Goal: Task Accomplishment & Management: Complete application form

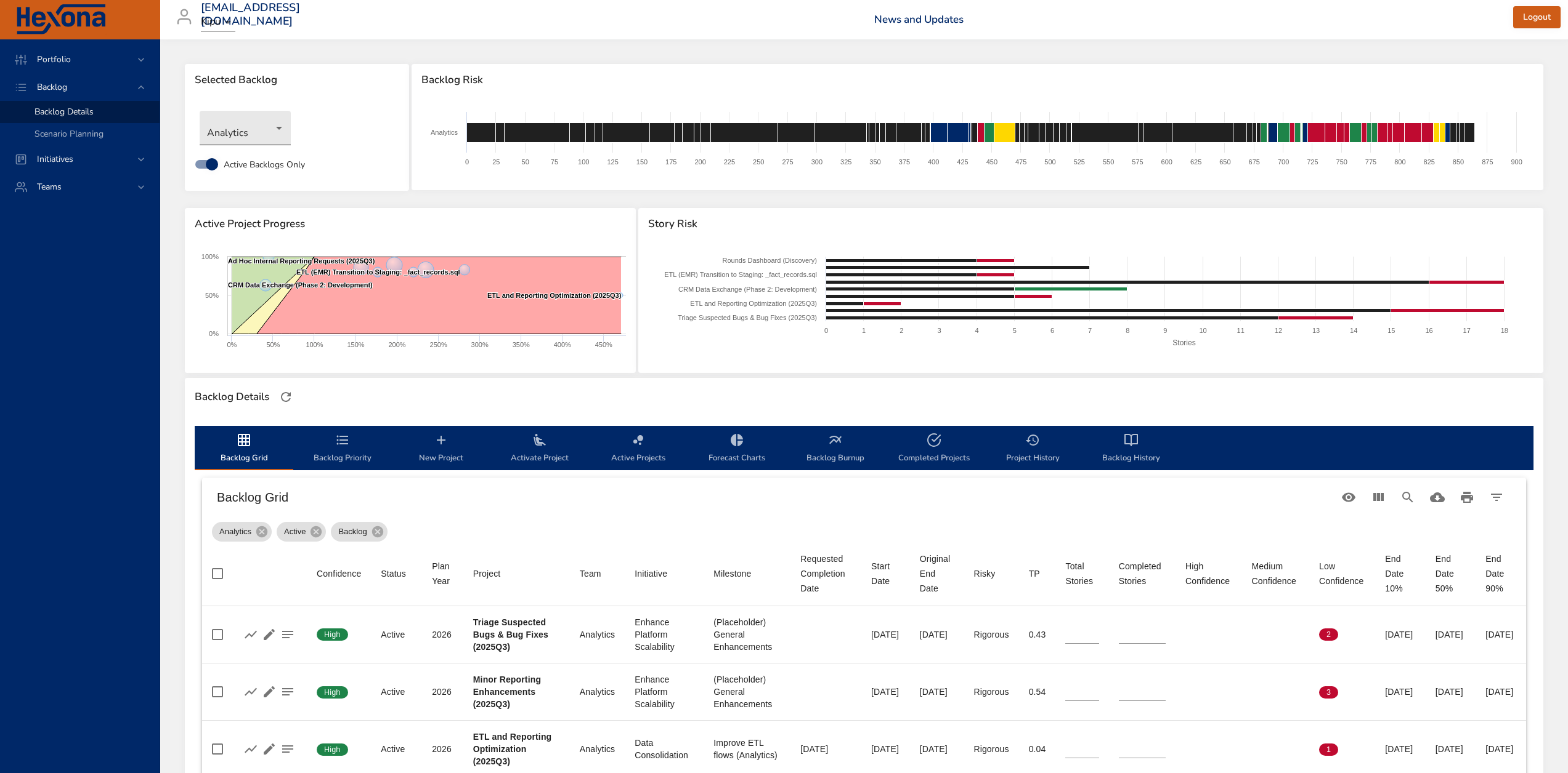
click at [239, 139] on body "Portfolio Backlog Backlog Details Scenario Planning Initiatives Teams [EMAIL_AD…" at bounding box center [784, 386] width 1568 height 773
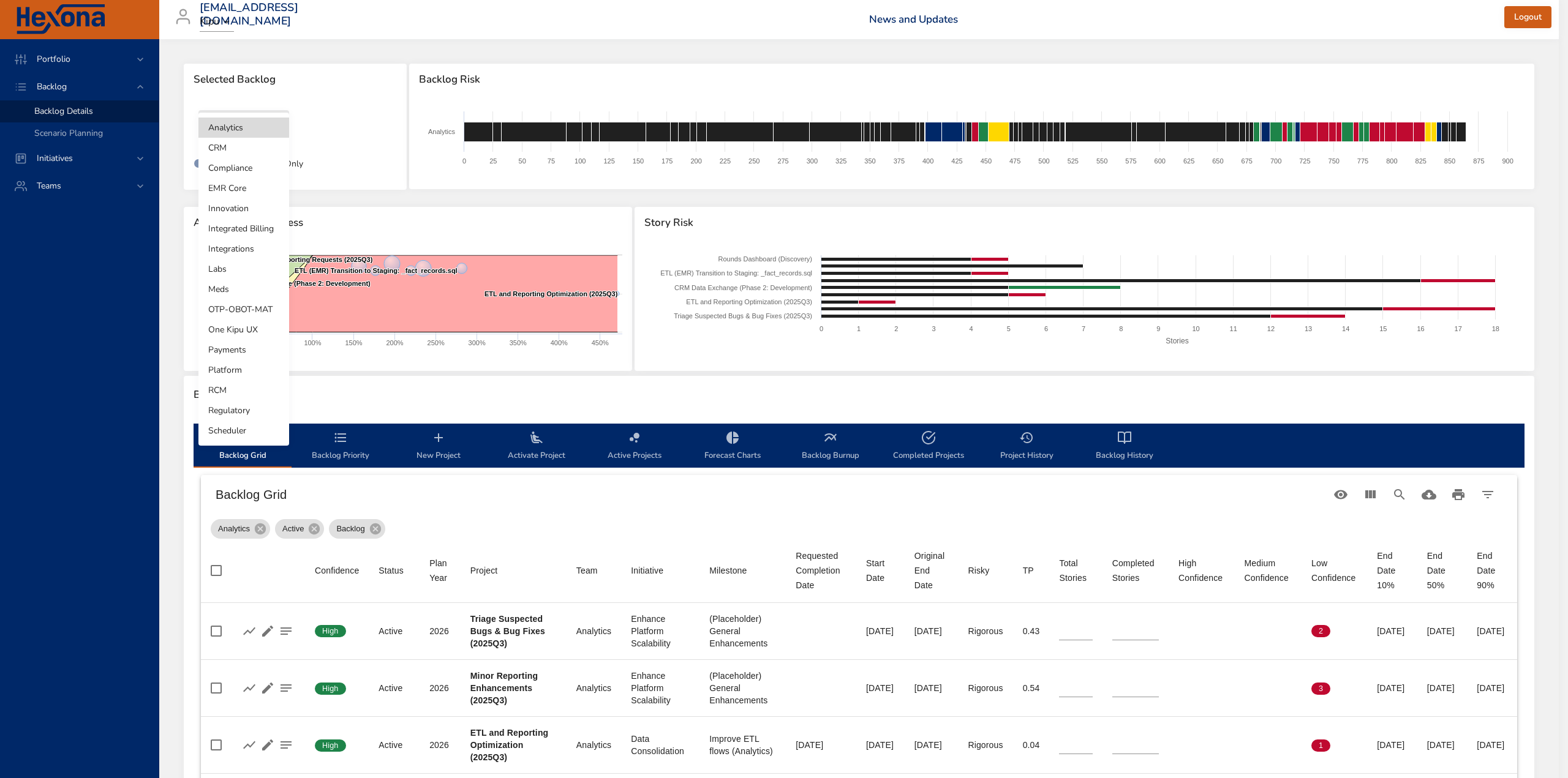
click at [224, 274] on li "Labs" at bounding box center [243, 269] width 91 height 20
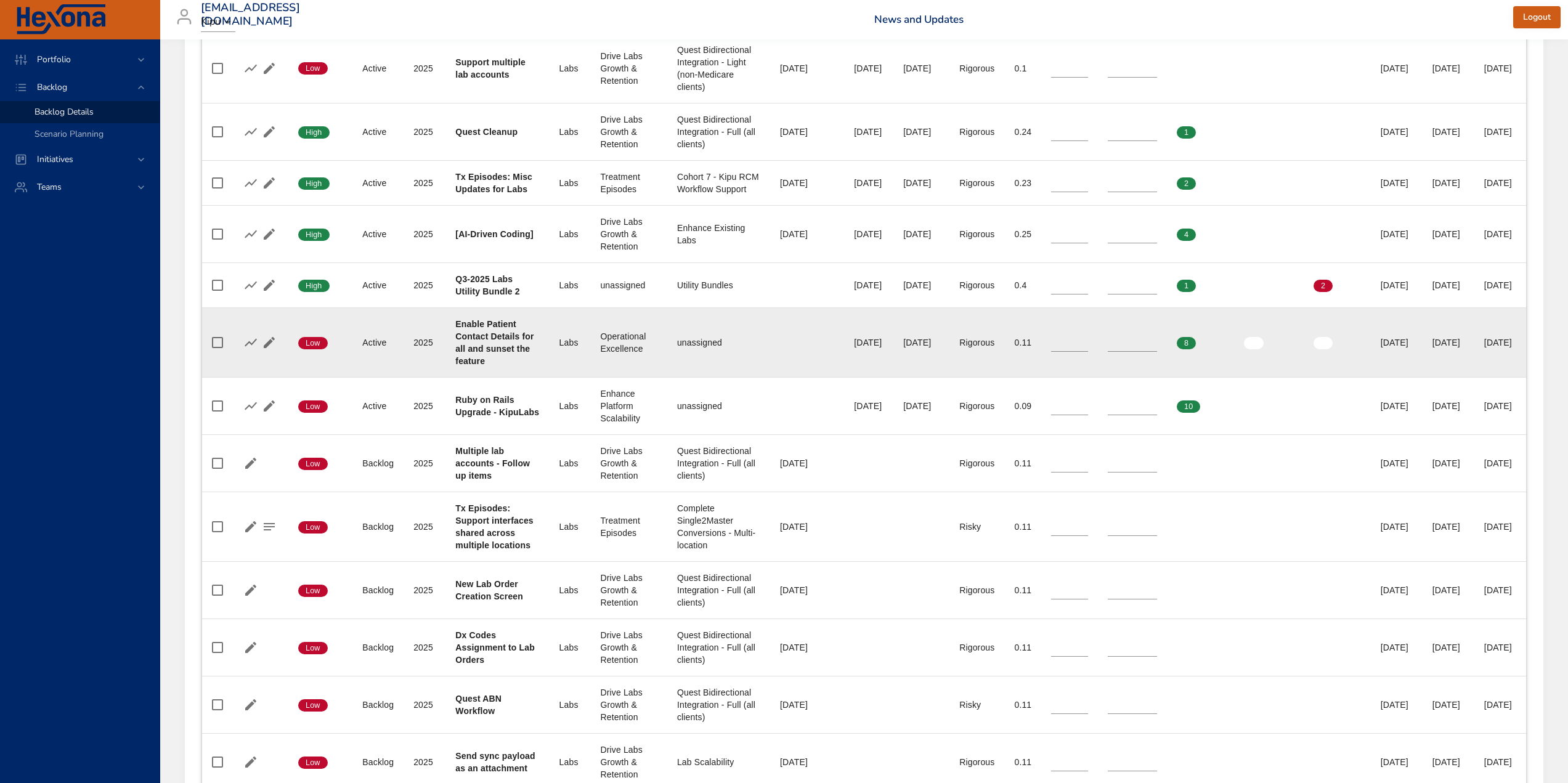
scroll to position [616, 0]
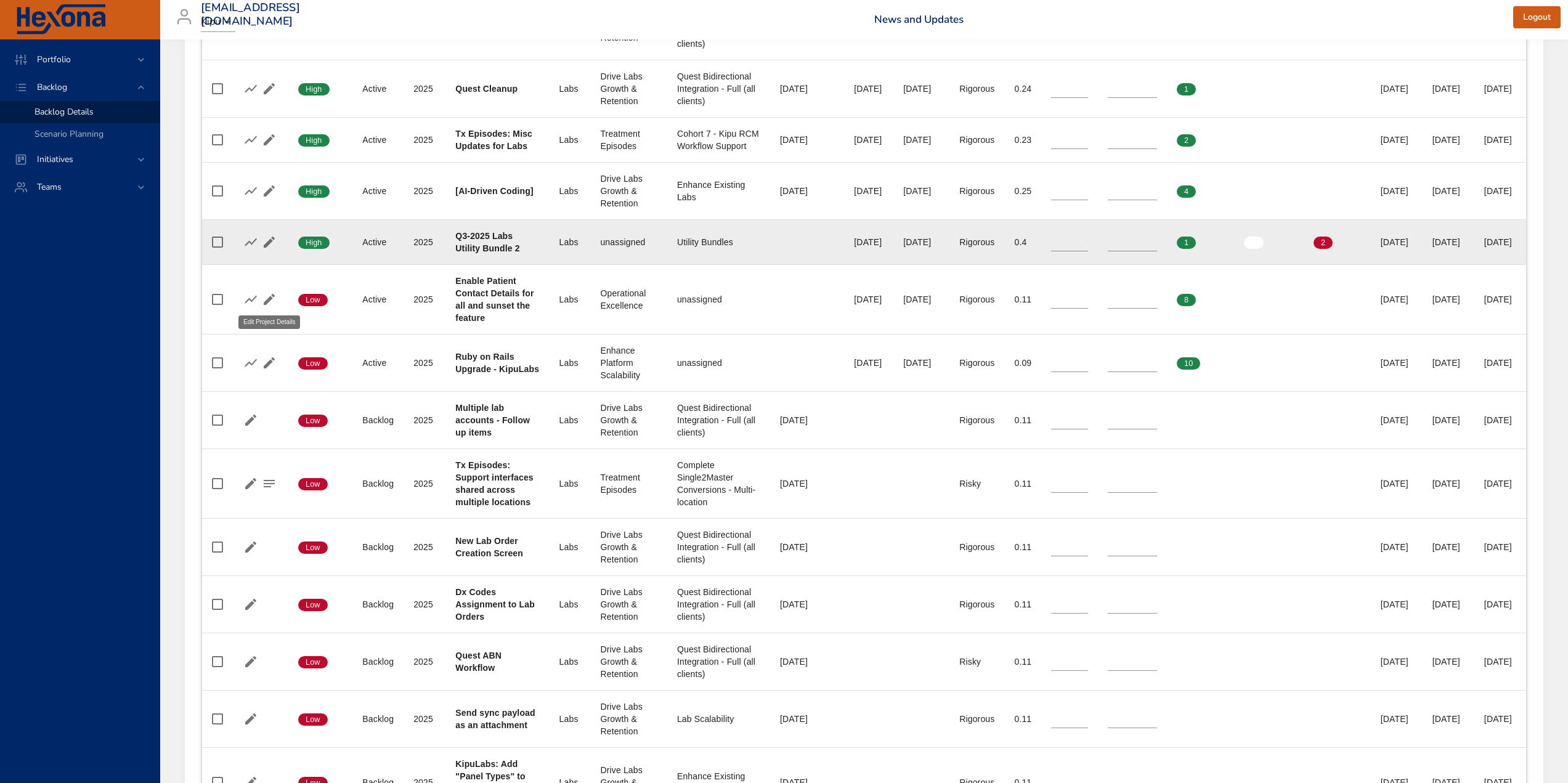
click at [273, 250] on icon "button" at bounding box center [269, 242] width 15 height 15
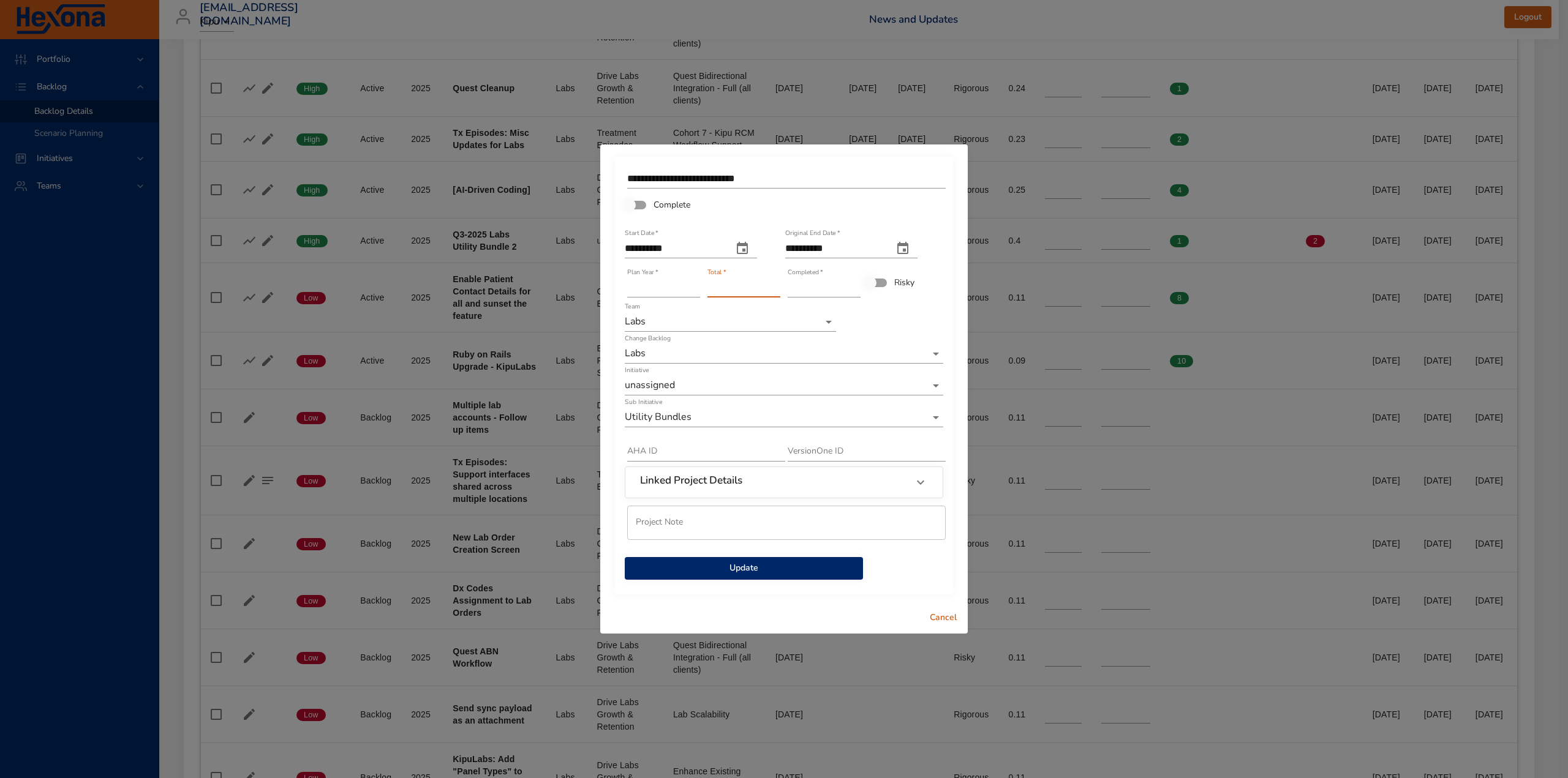
click at [774, 291] on input "*" at bounding box center [744, 287] width 73 height 19
type input "*"
click at [774, 291] on input "*" at bounding box center [744, 287] width 73 height 19
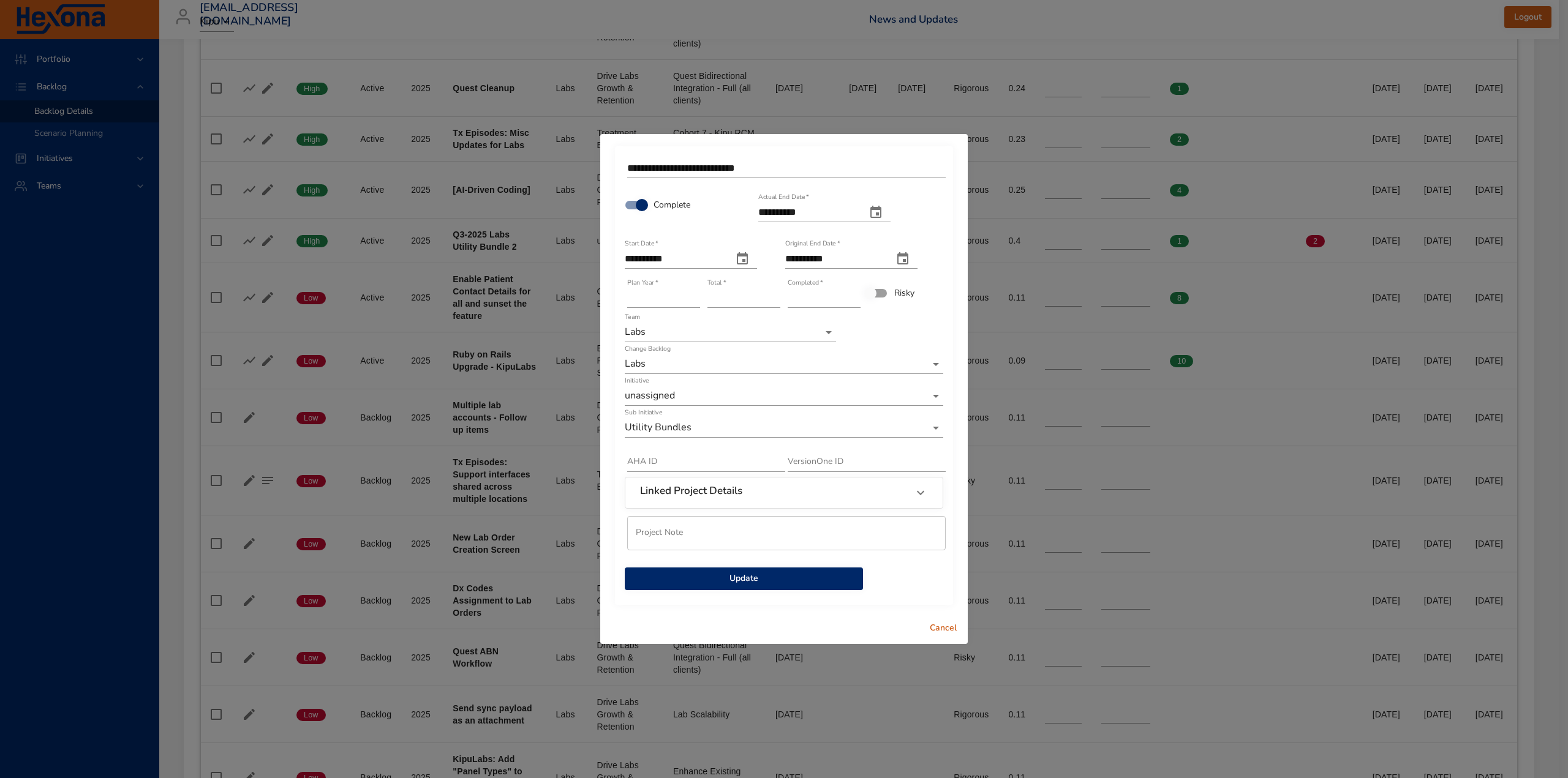
click at [747, 576] on span "Update" at bounding box center [744, 579] width 219 height 15
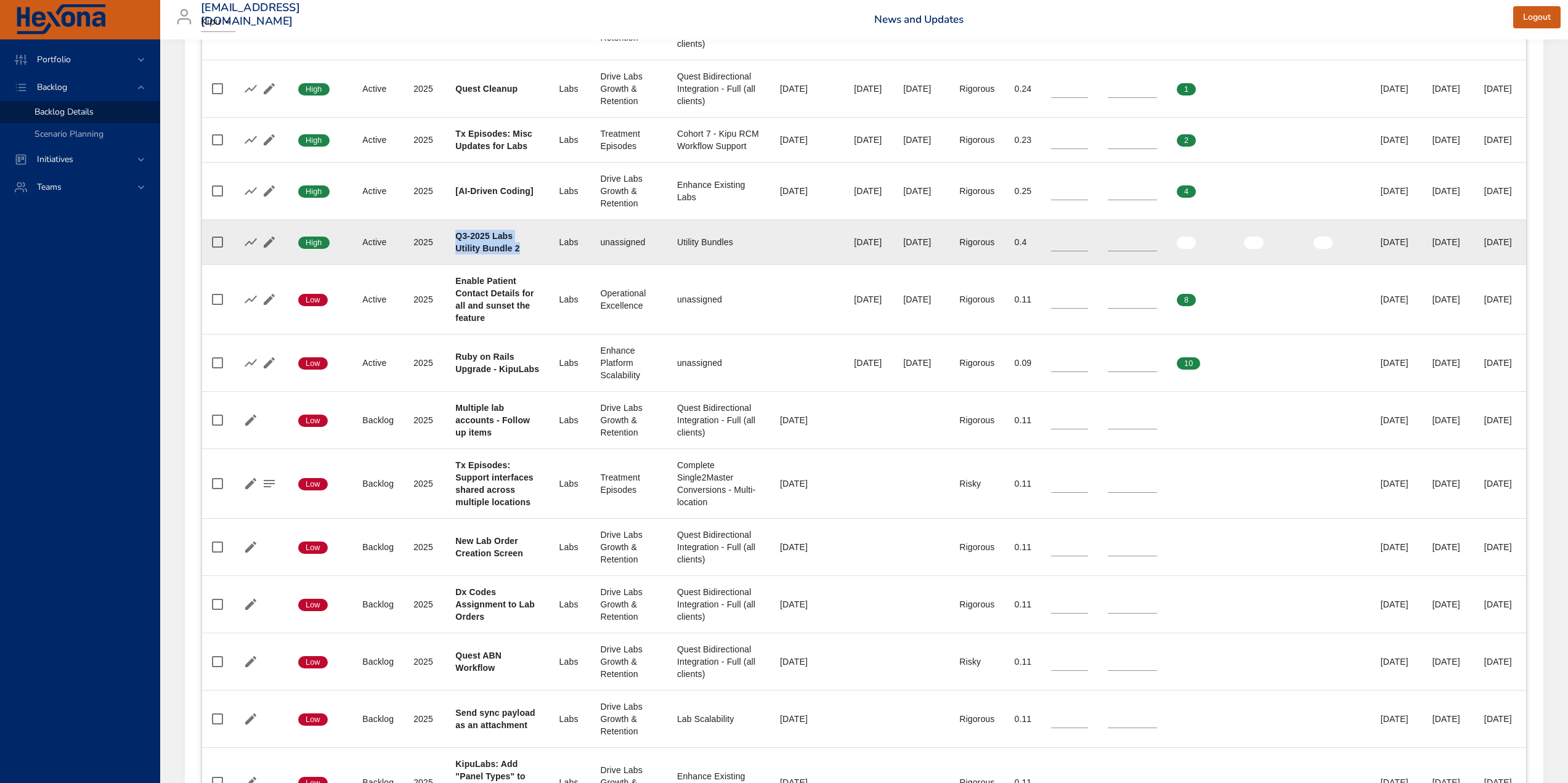
drag, startPoint x: 455, startPoint y: 283, endPoint x: 462, endPoint y: 306, distance: 24.0
click at [462, 254] on div "Q3-2025 Labs Utility Bundle 2" at bounding box center [497, 243] width 83 height 25
copy b "Q3-2025 Labs Utility Bundle 2"
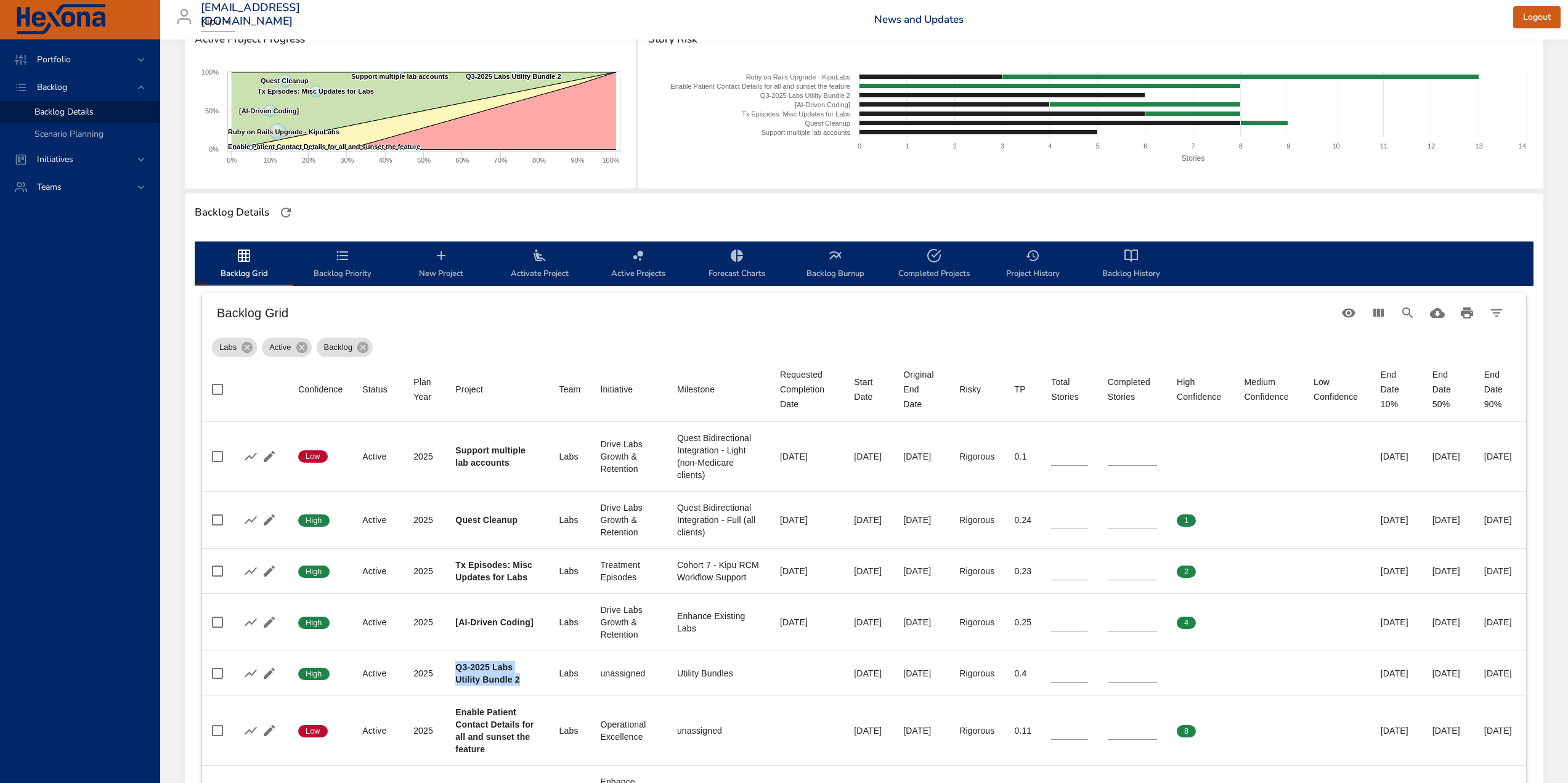
scroll to position [0, 0]
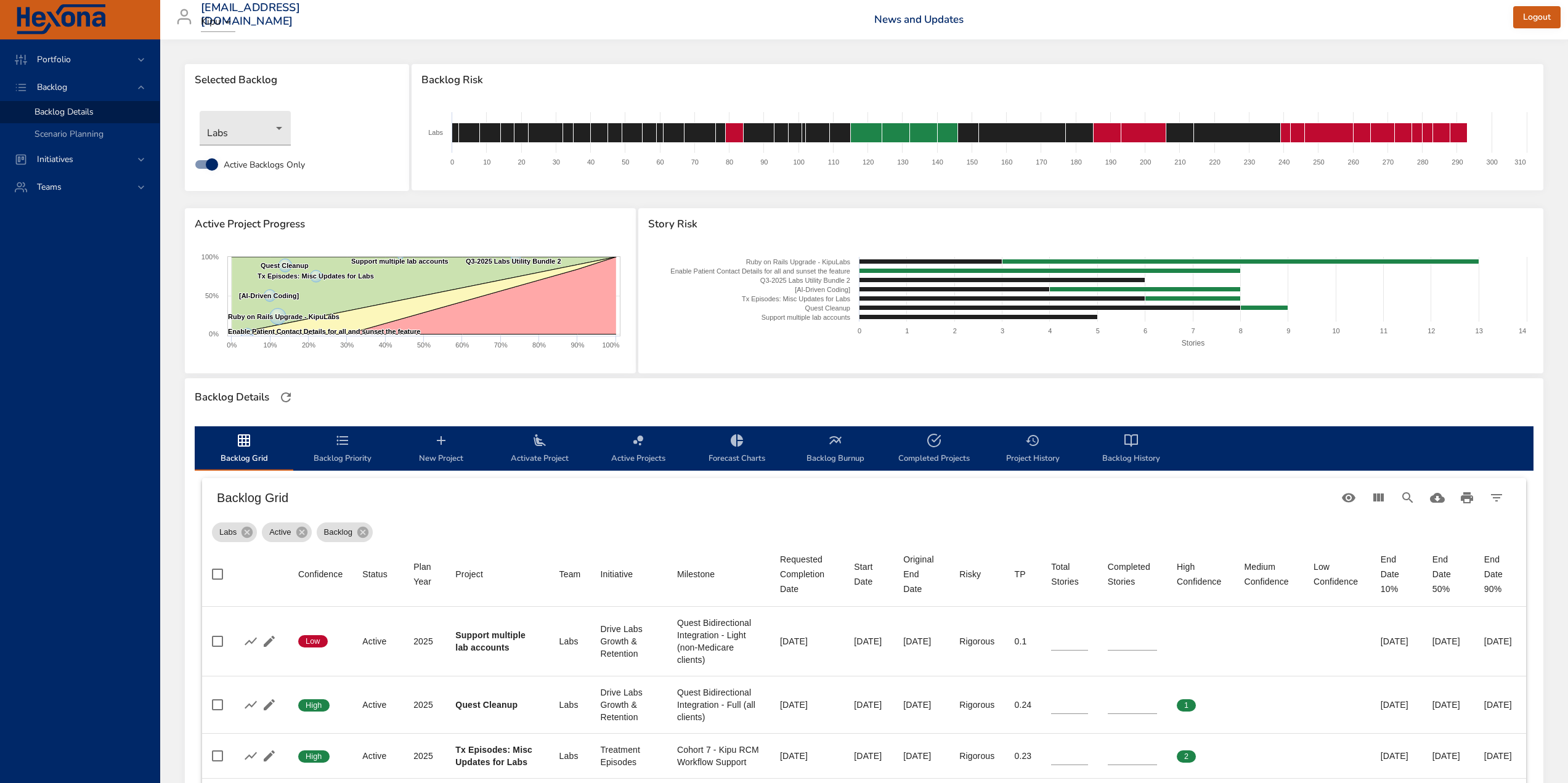
click at [442, 449] on span "New Project" at bounding box center [441, 449] width 83 height 33
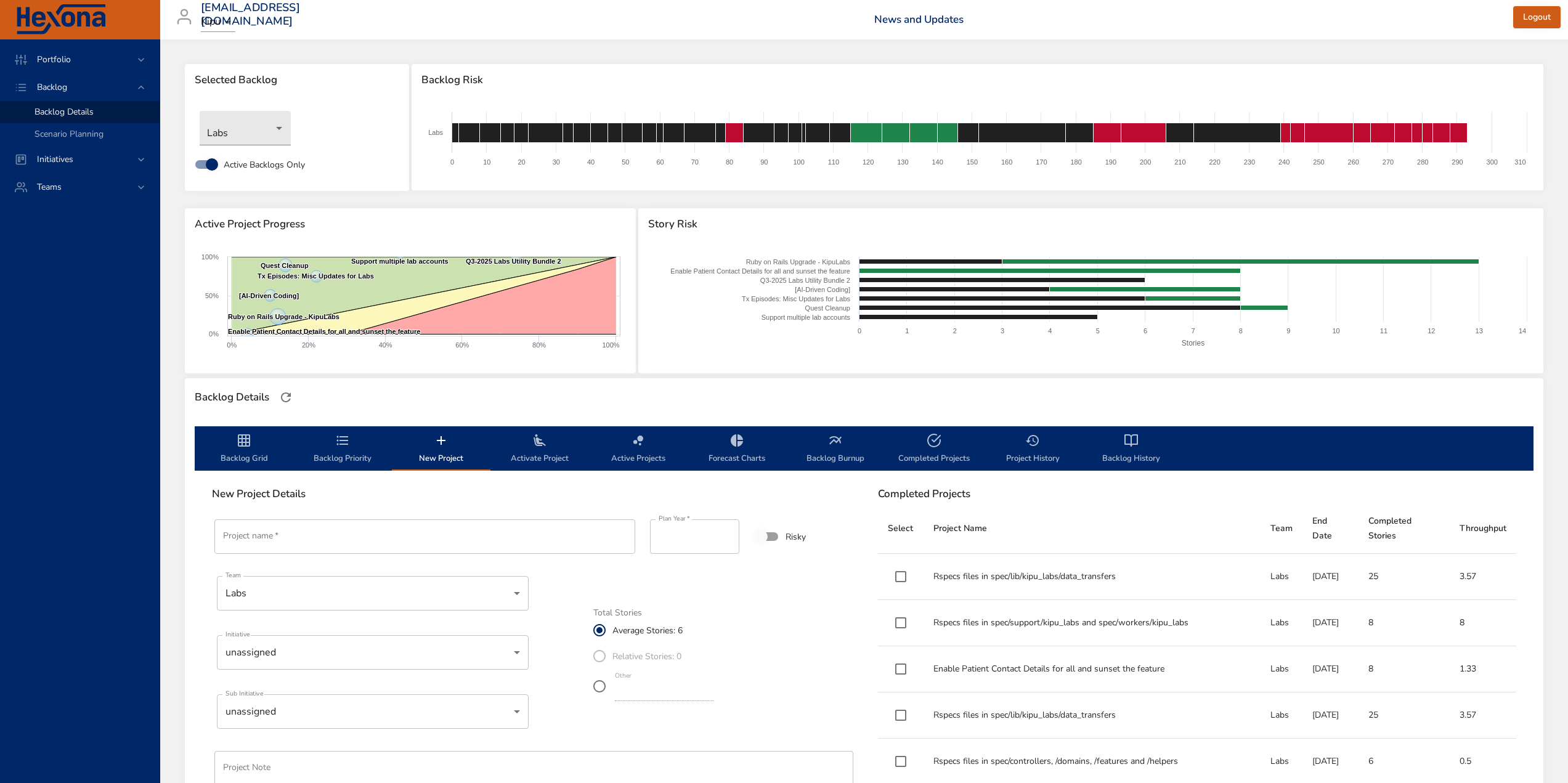
click at [292, 538] on input "Project name   *" at bounding box center [425, 537] width 421 height 34
paste input "**********"
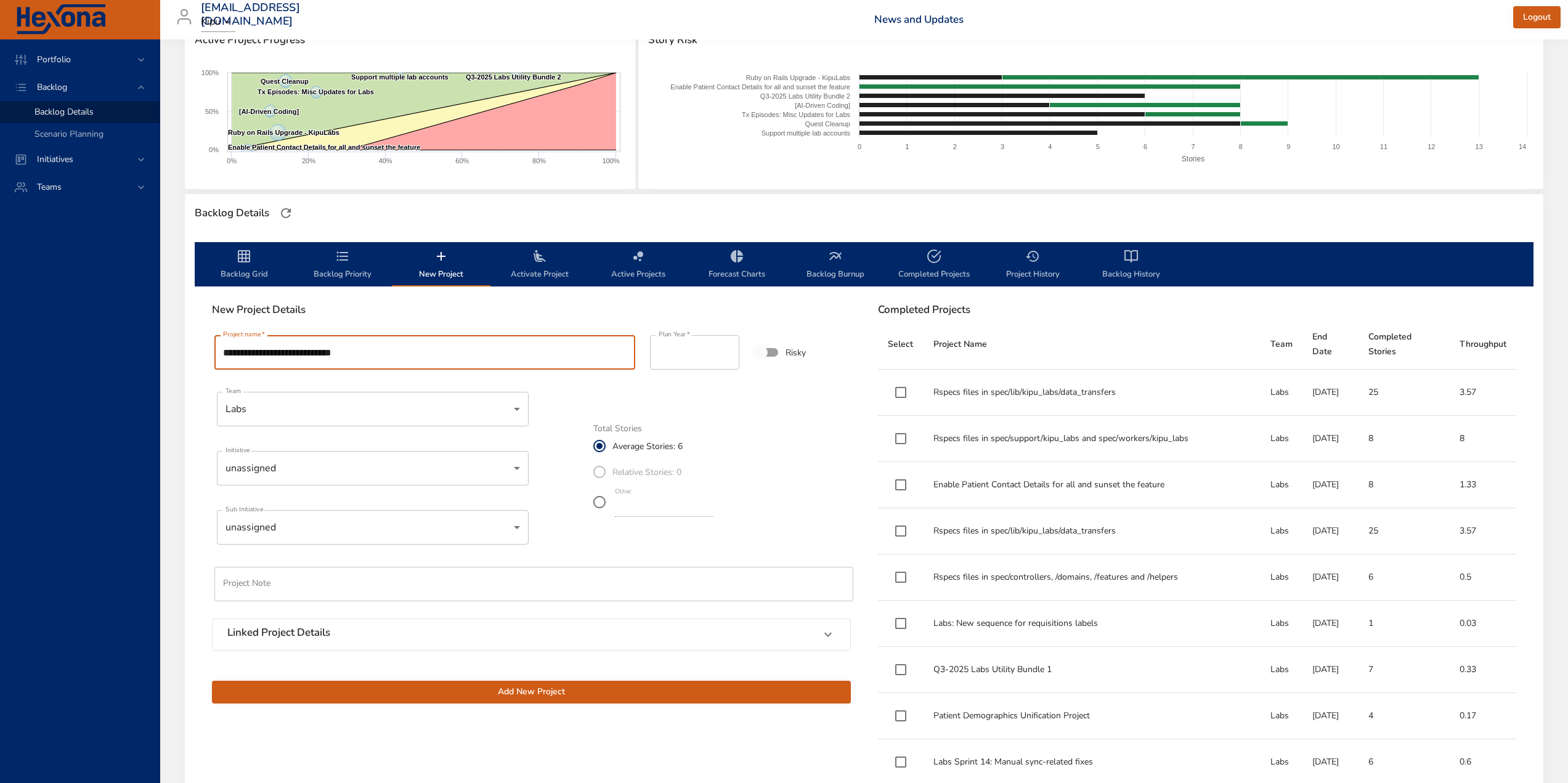
scroll to position [185, 0]
type input "**********"
click at [319, 468] on body "Portfolio Backlog Backlog Details Scenario Planning Initiatives Teams [EMAIL_AD…" at bounding box center [784, 207] width 1568 height 783
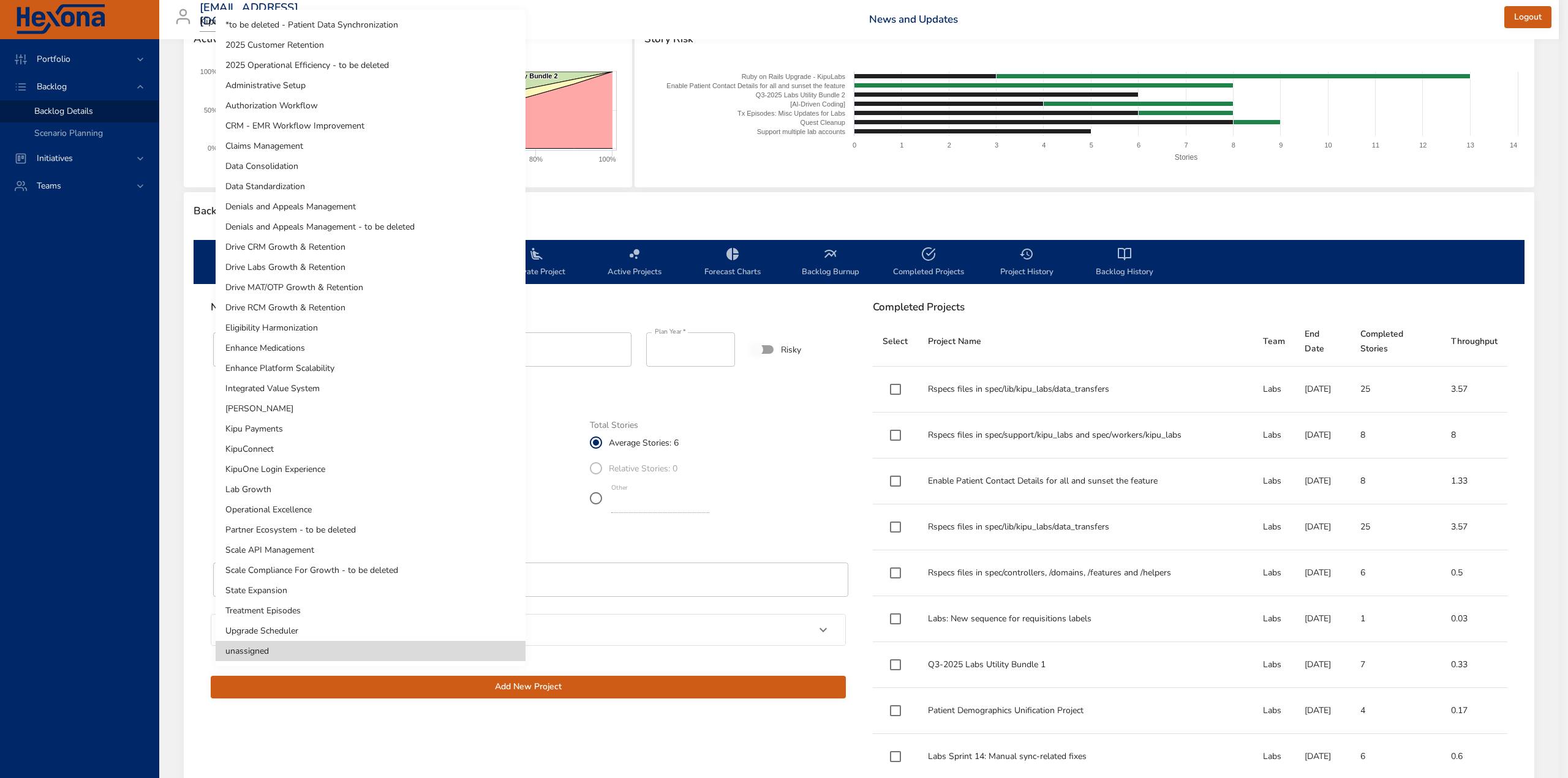
click at [103, 494] on div at bounding box center [784, 389] width 1568 height 778
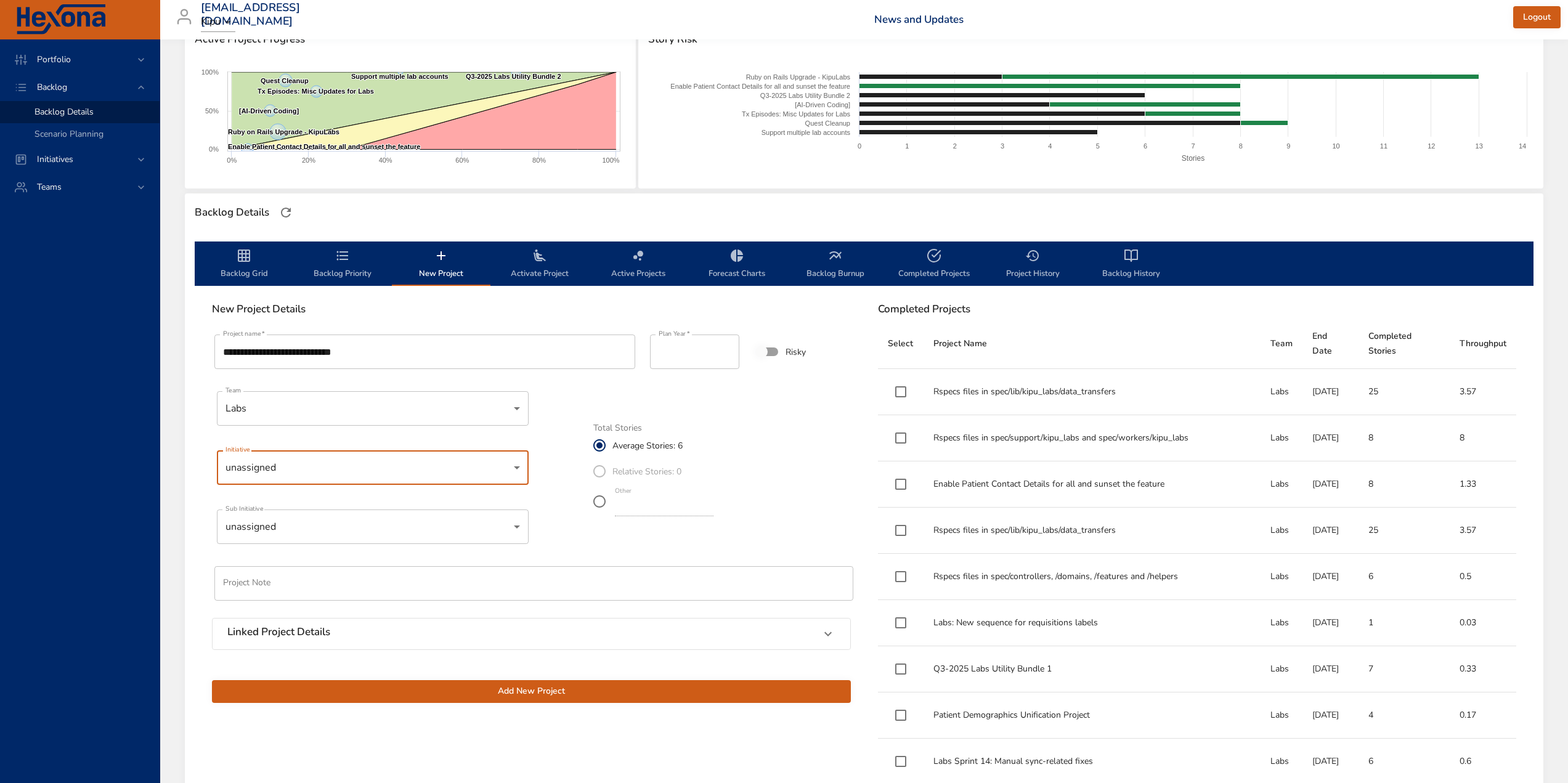
click at [313, 453] on body "Portfolio Backlog Backlog Details Scenario Planning Initiatives Teams [EMAIL_AD…" at bounding box center [784, 207] width 1568 height 783
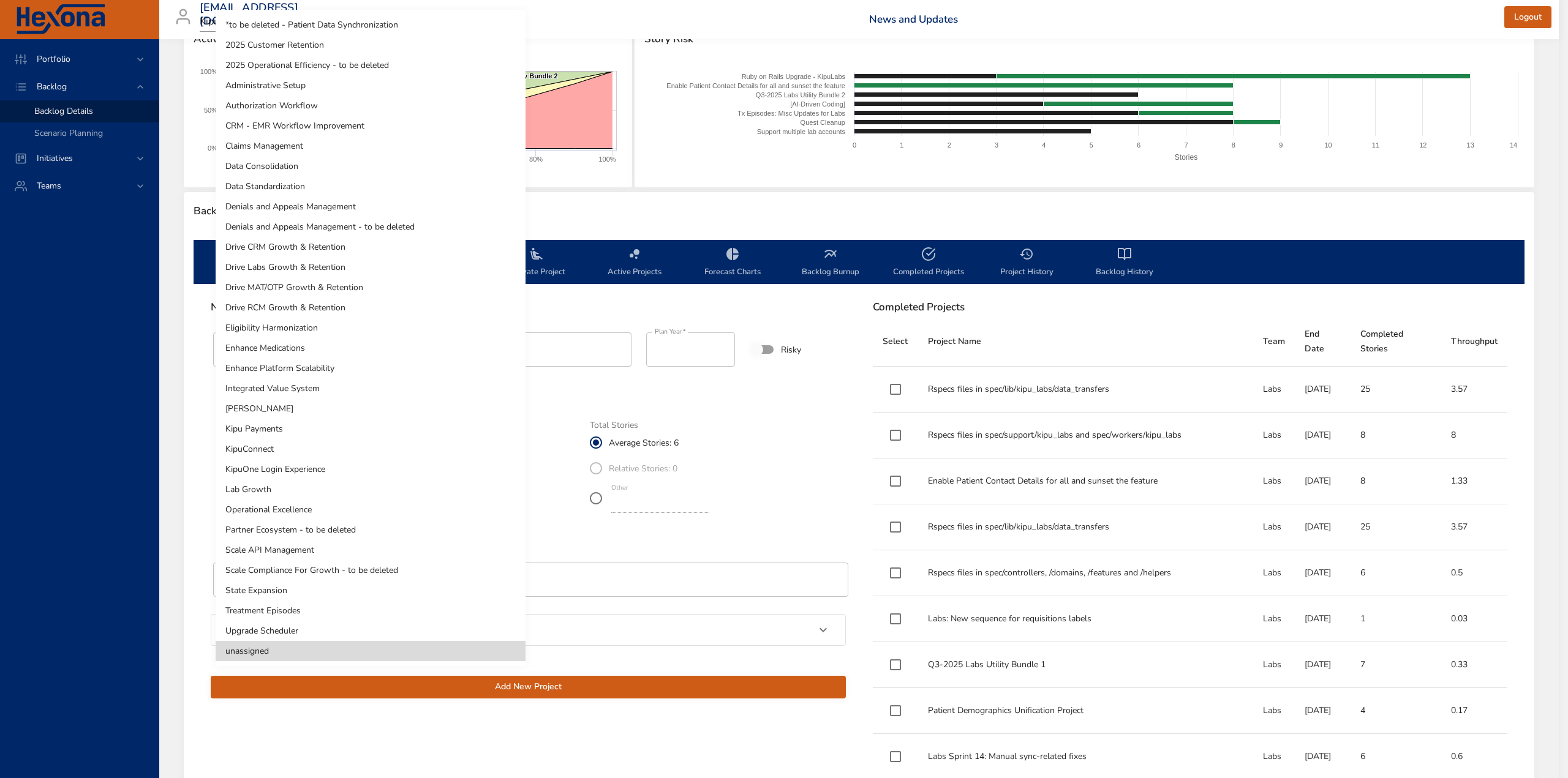
click at [101, 523] on div at bounding box center [784, 389] width 1568 height 778
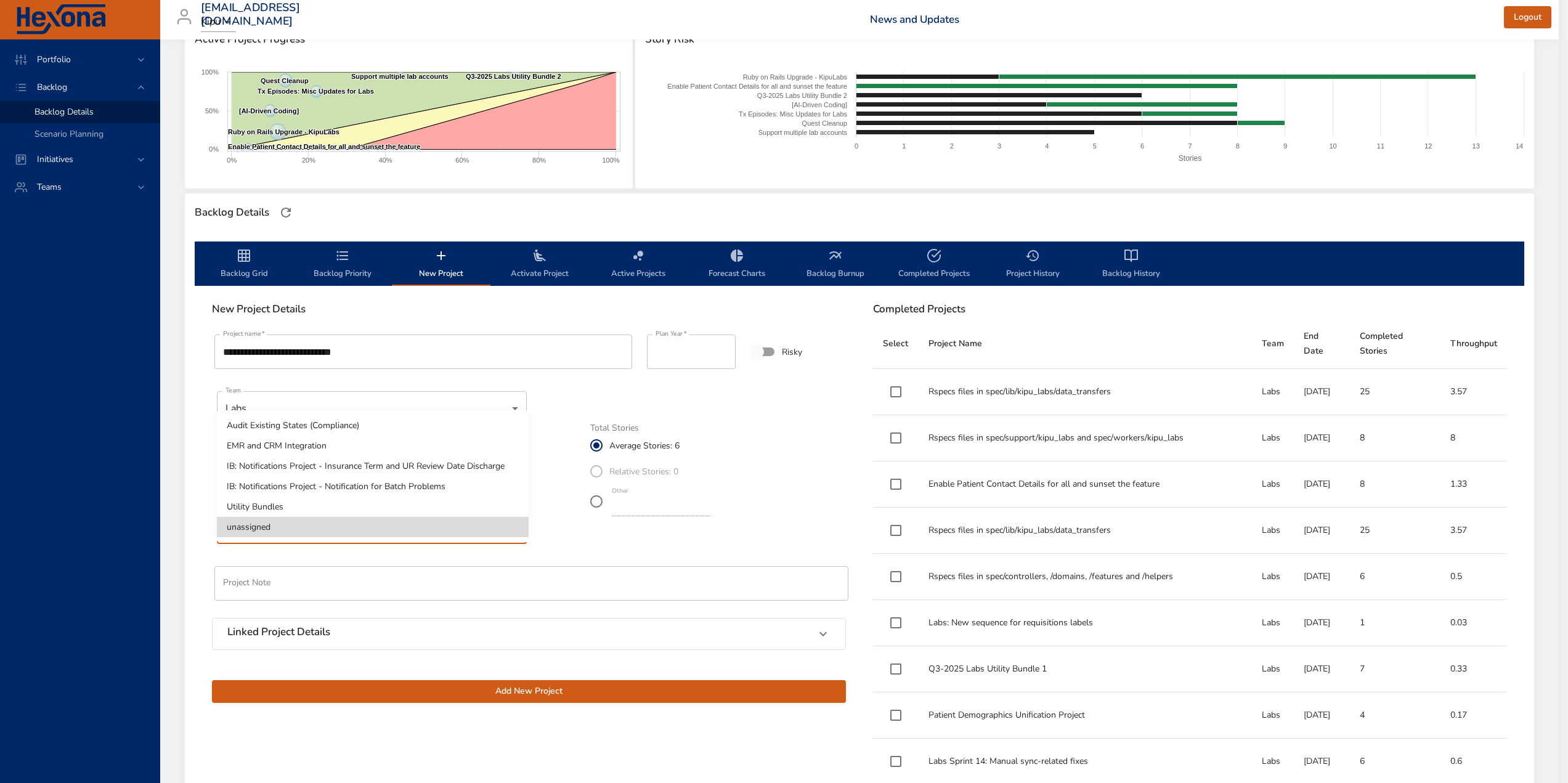
click at [296, 521] on body "Portfolio Backlog Backlog Details Scenario Planning Initiatives Teams [EMAIL_AD…" at bounding box center [784, 207] width 1568 height 783
click at [277, 501] on li "Utility Bundles" at bounding box center [373, 507] width 312 height 20
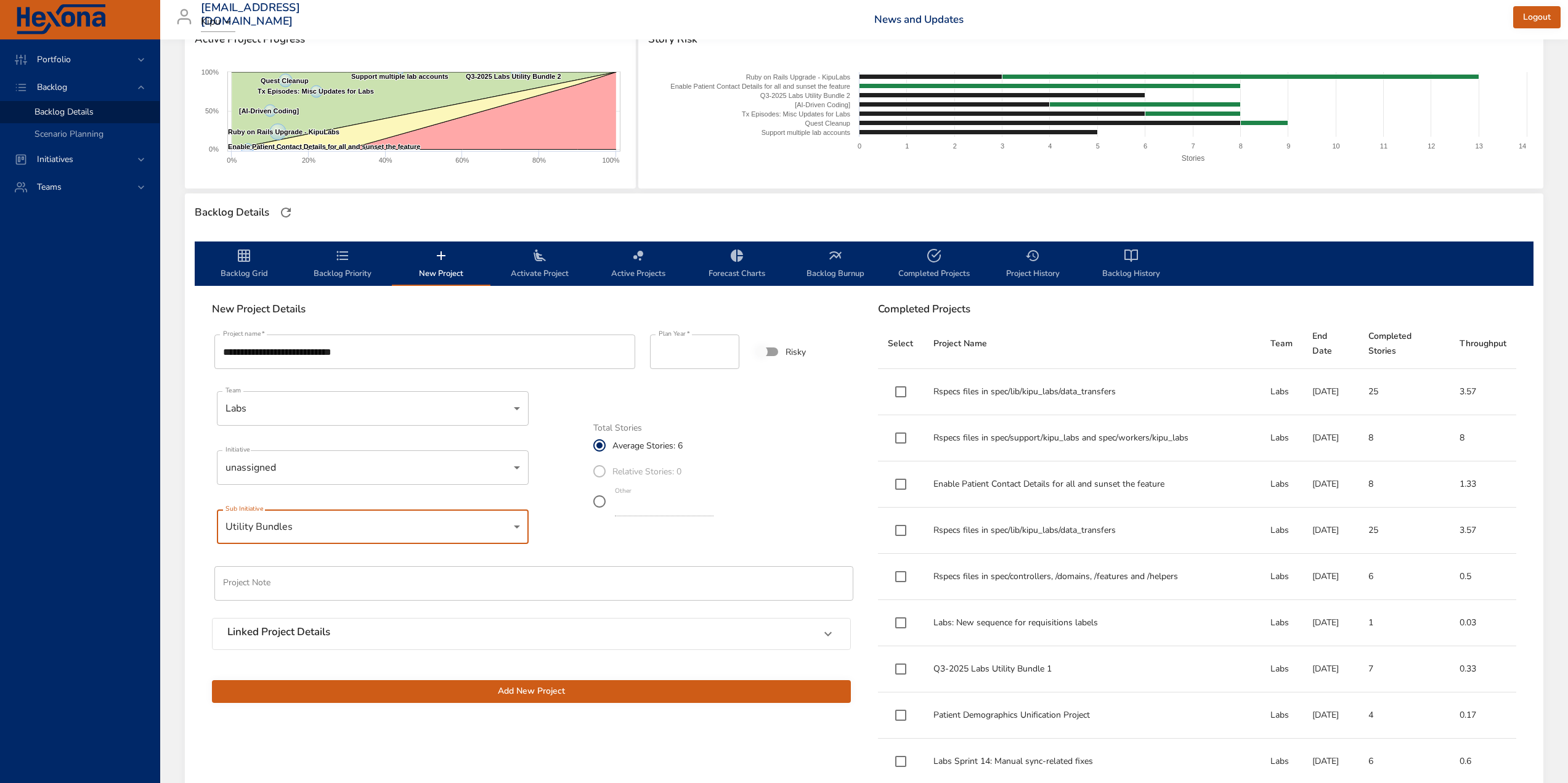
click at [41, 501] on div "Portfolio Backlog Backlog Details Scenario Planning Initiatives Teams" at bounding box center [80, 412] width 160 height 744
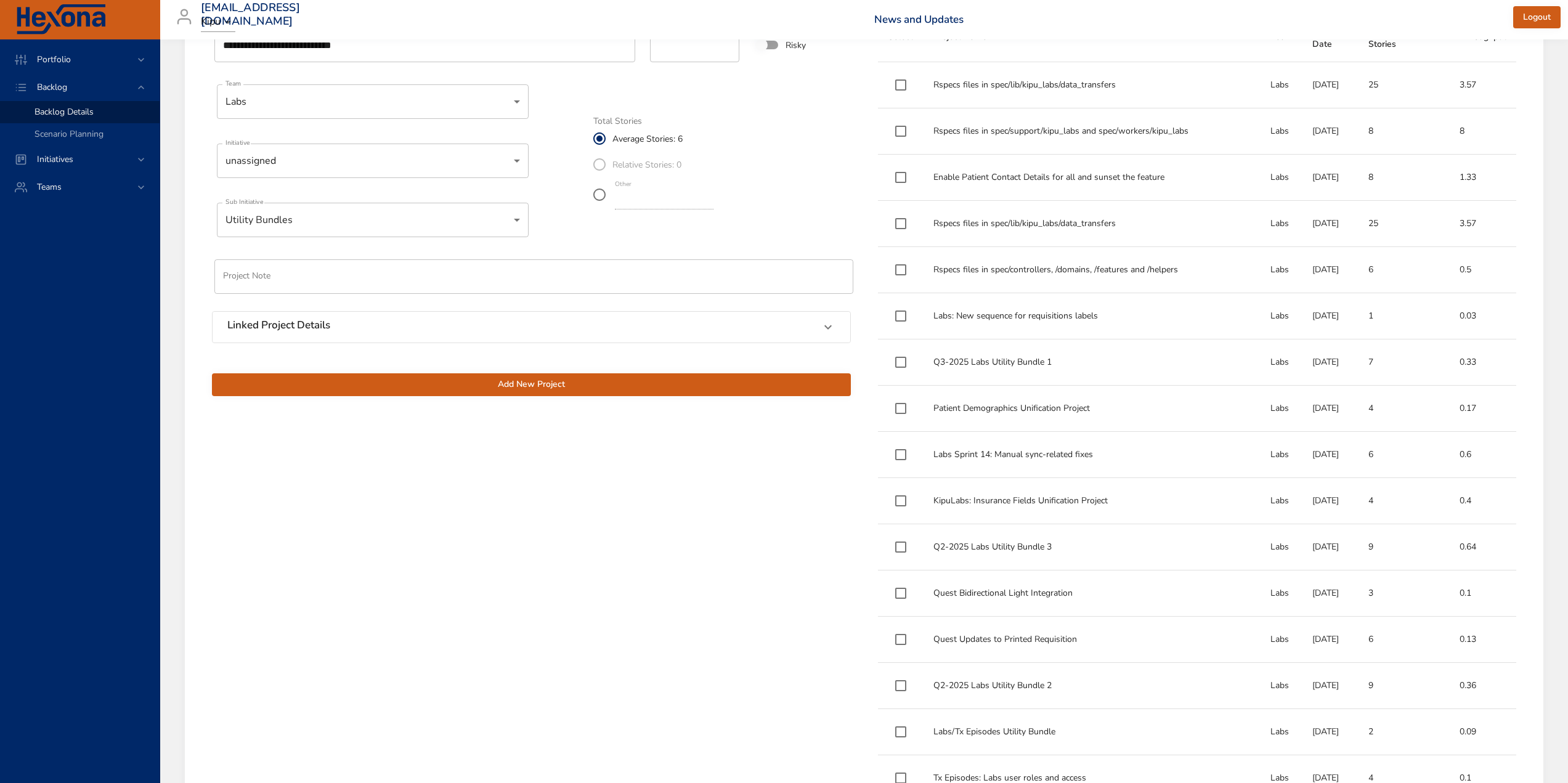
scroll to position [493, 0]
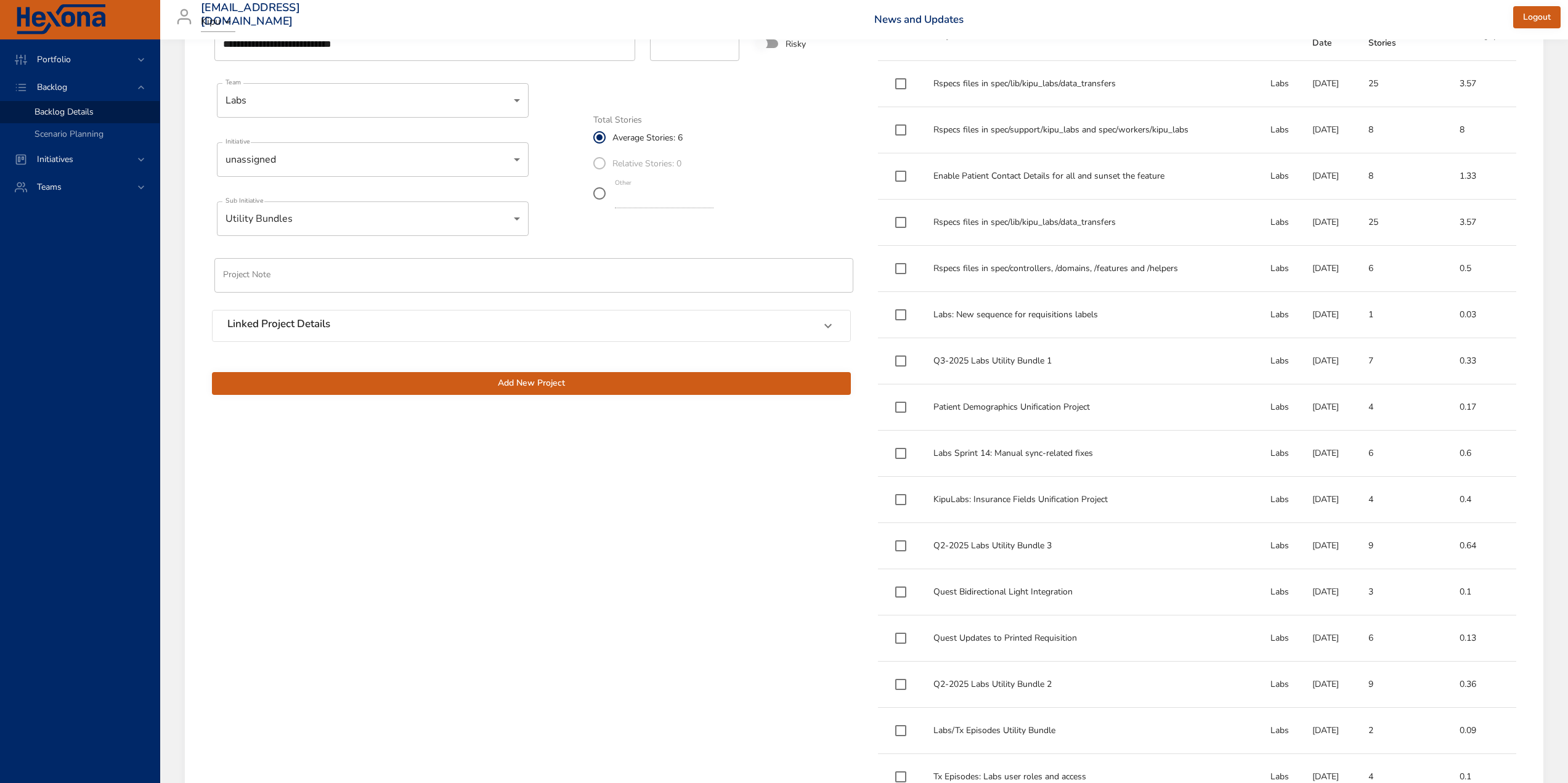
click at [320, 329] on h6 "Linked Project Details" at bounding box center [279, 324] width 103 height 12
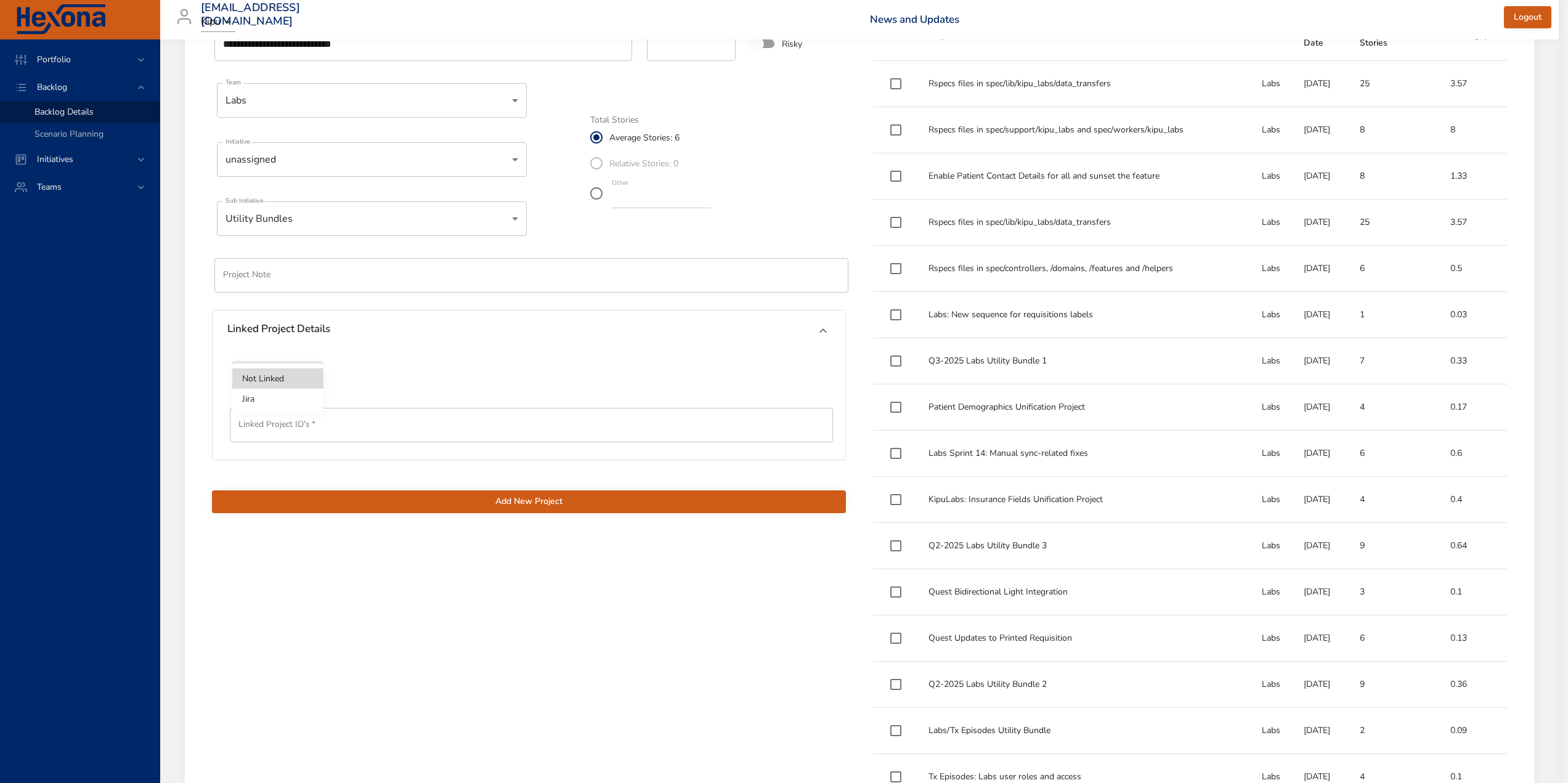
click at [260, 399] on li "Jira" at bounding box center [278, 399] width 91 height 20
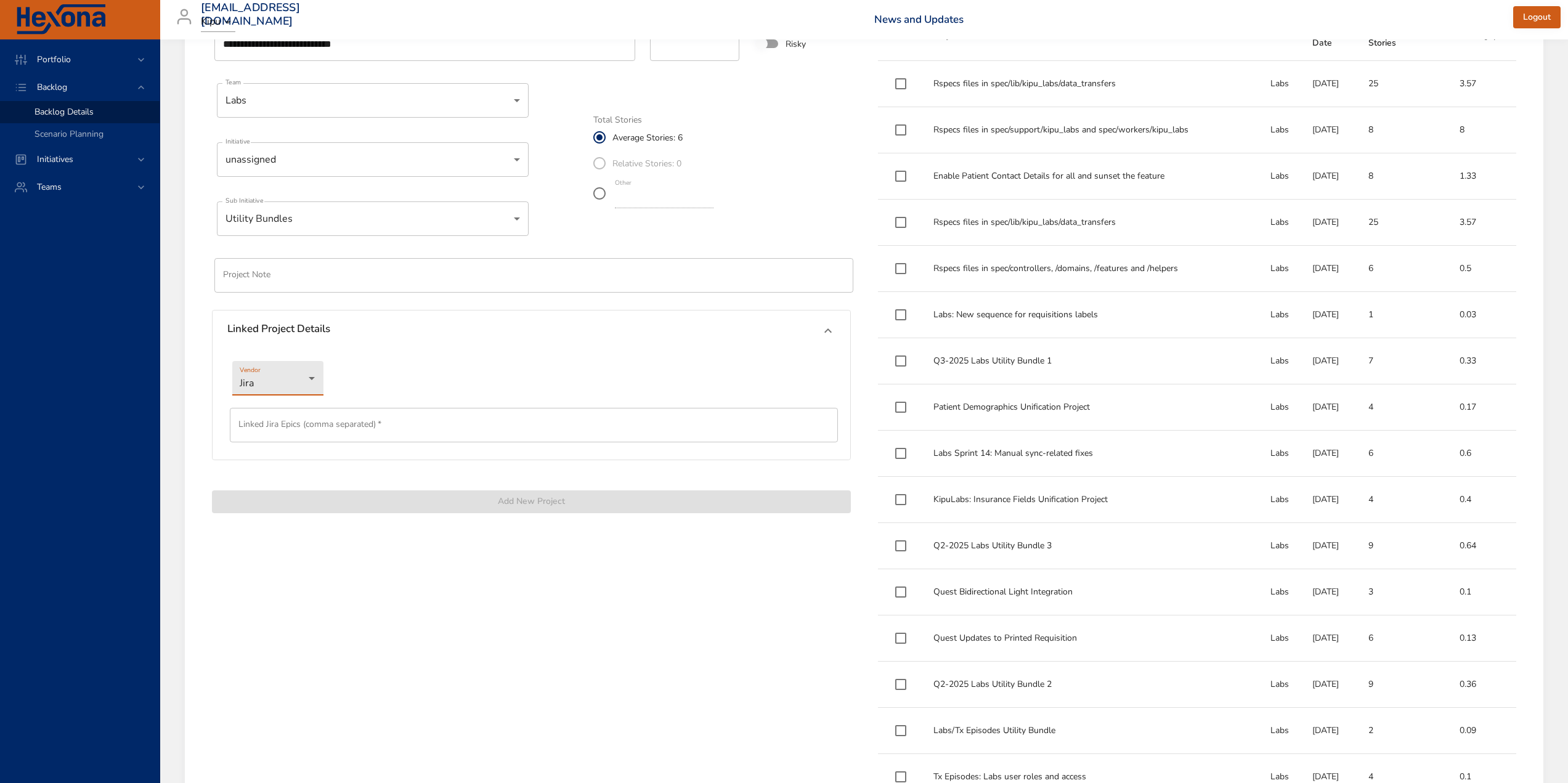
click at [301, 428] on input "text" at bounding box center [534, 425] width 608 height 34
paste input "*********"
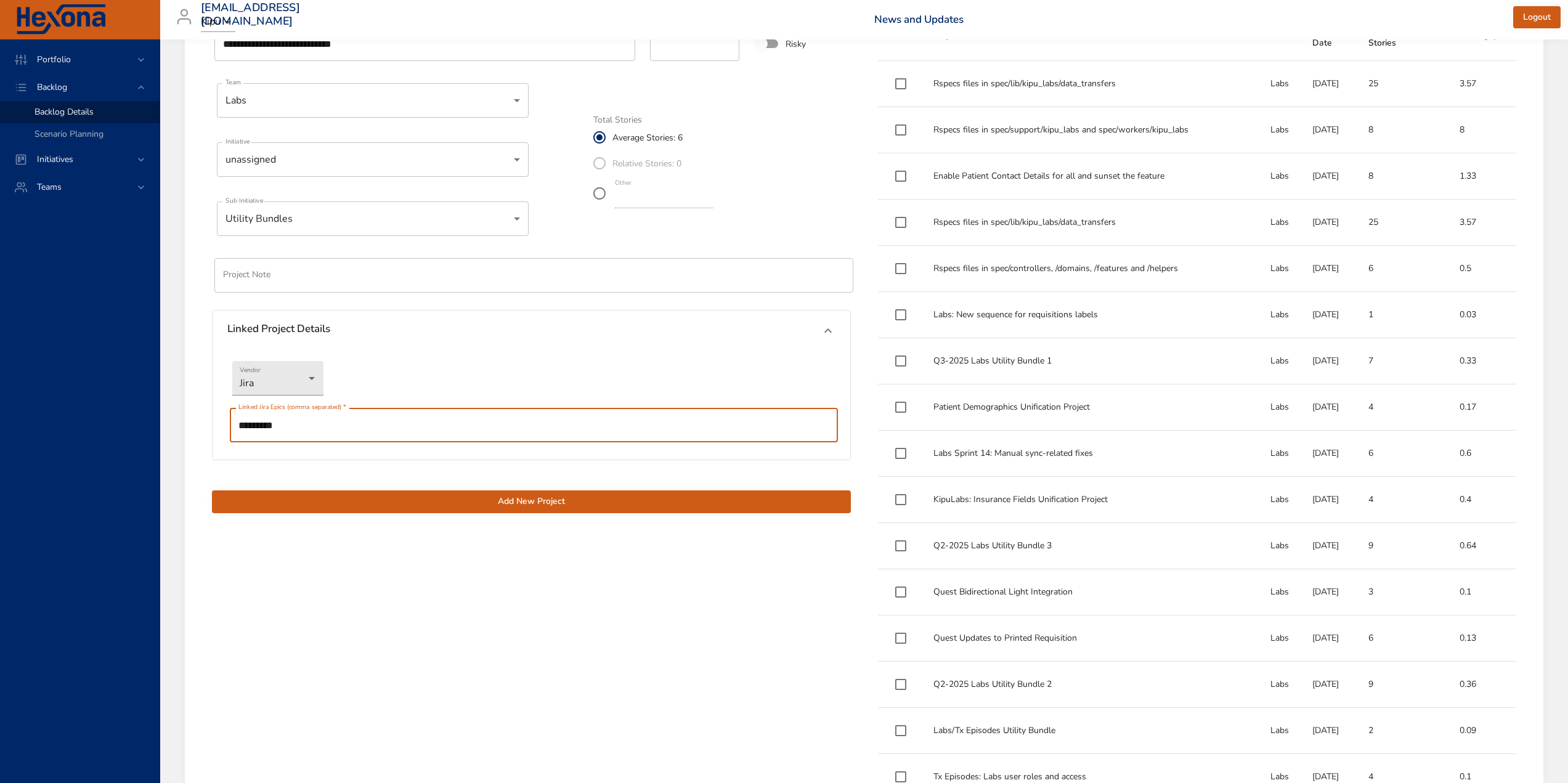
type input "*********"
click at [552, 500] on span "Add New Project" at bounding box center [531, 502] width 619 height 16
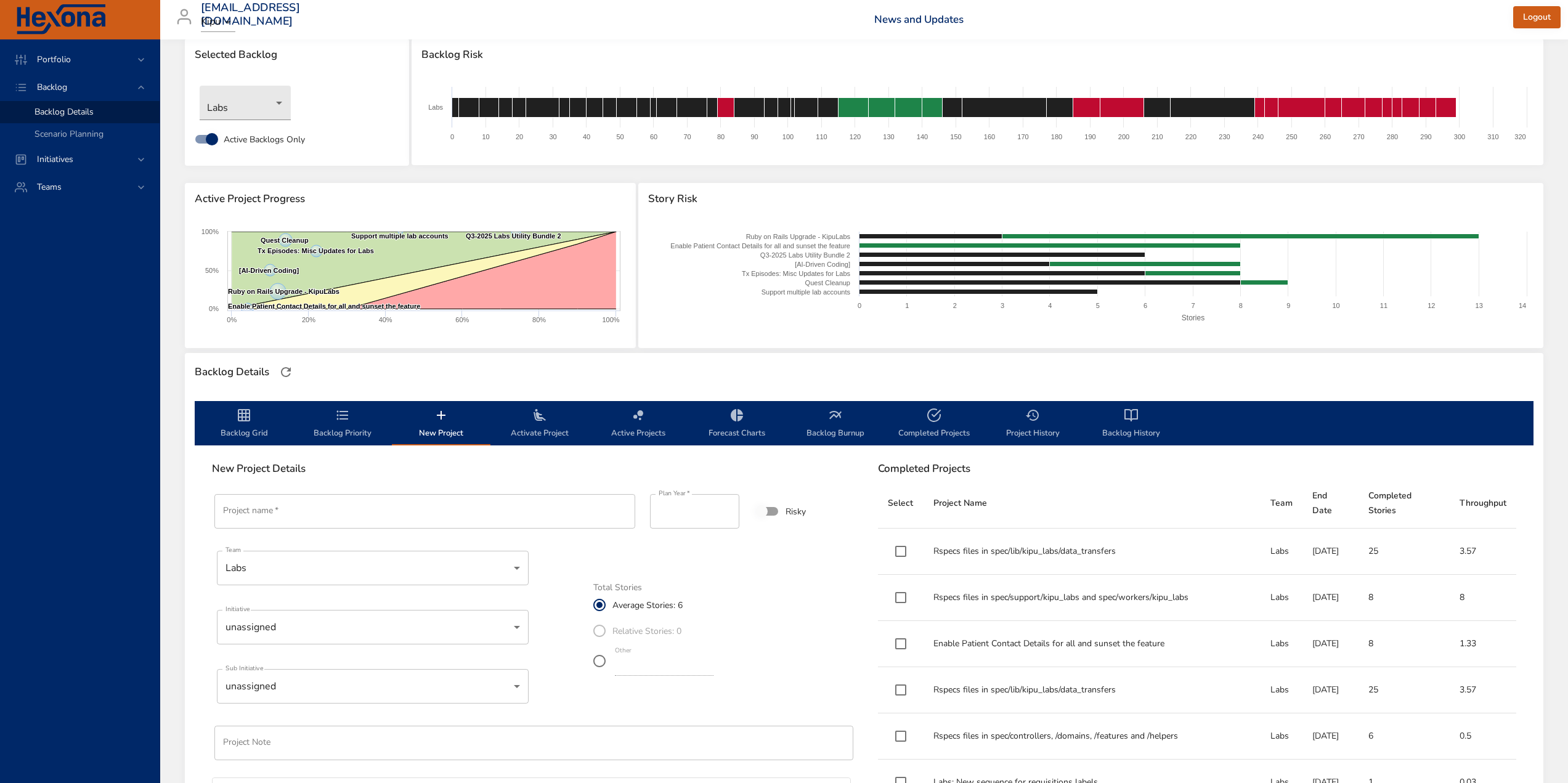
scroll to position [0, 0]
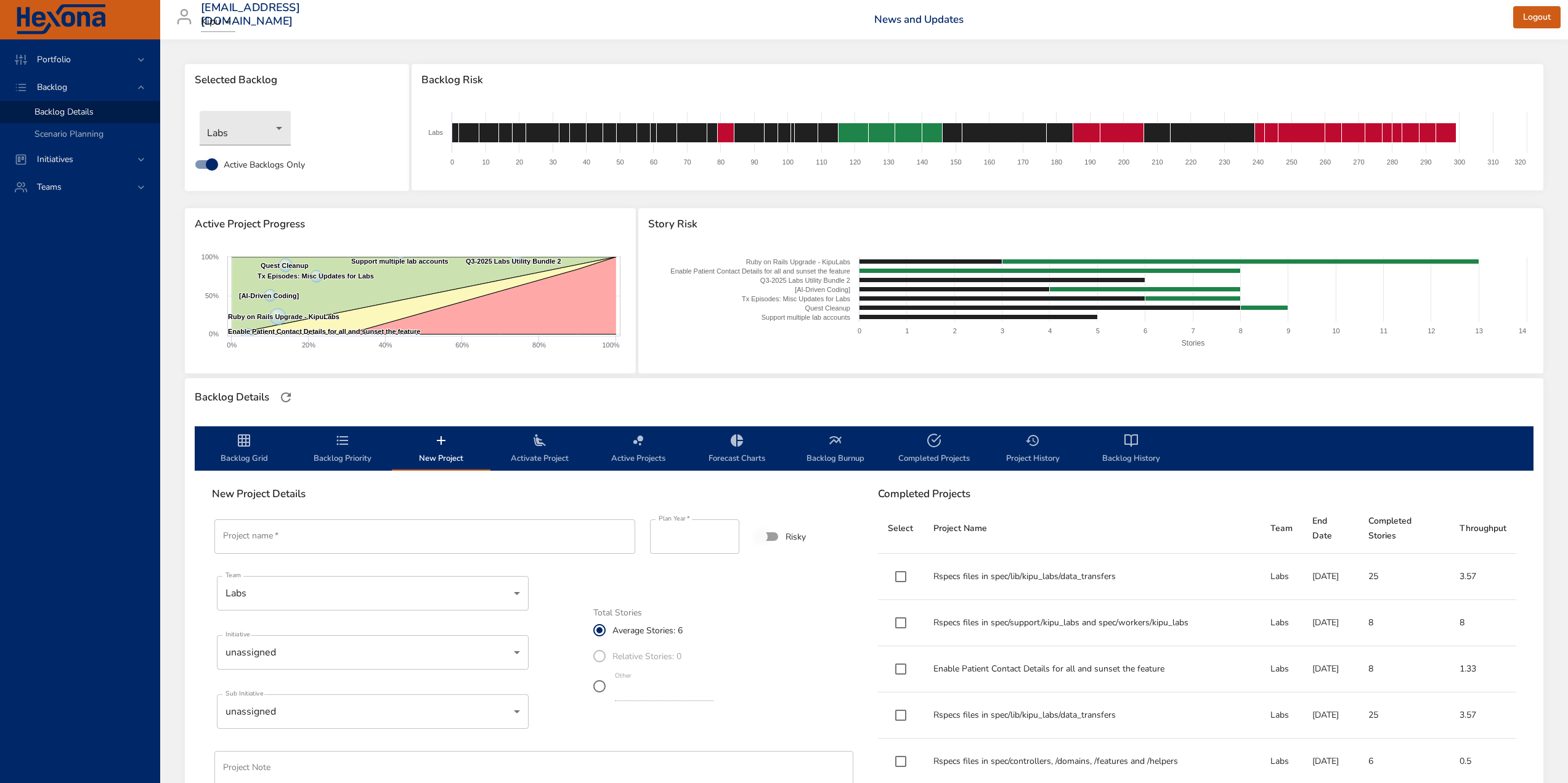
click at [338, 451] on span "Backlog Priority" at bounding box center [342, 449] width 83 height 33
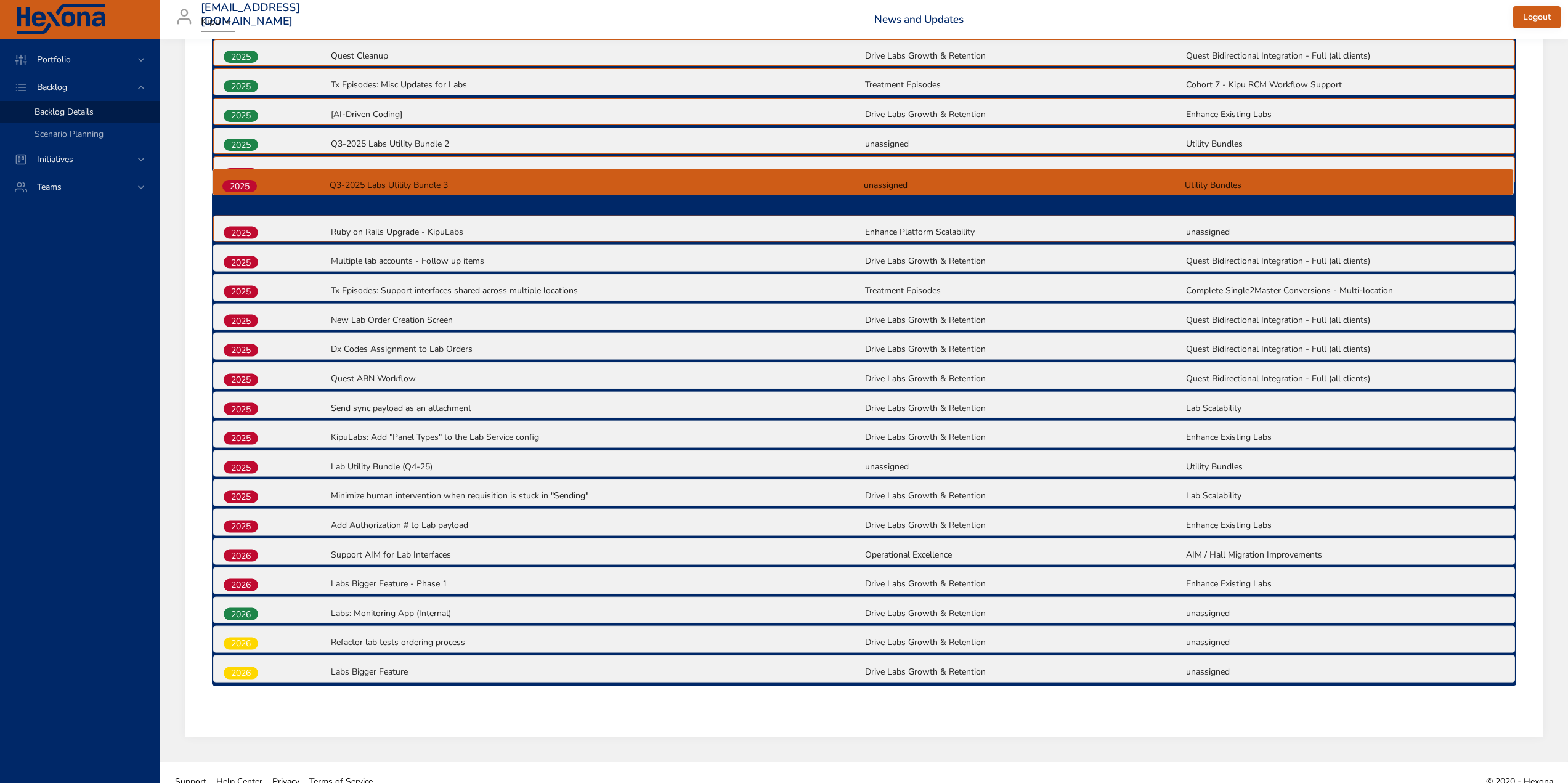
scroll to position [510, 0]
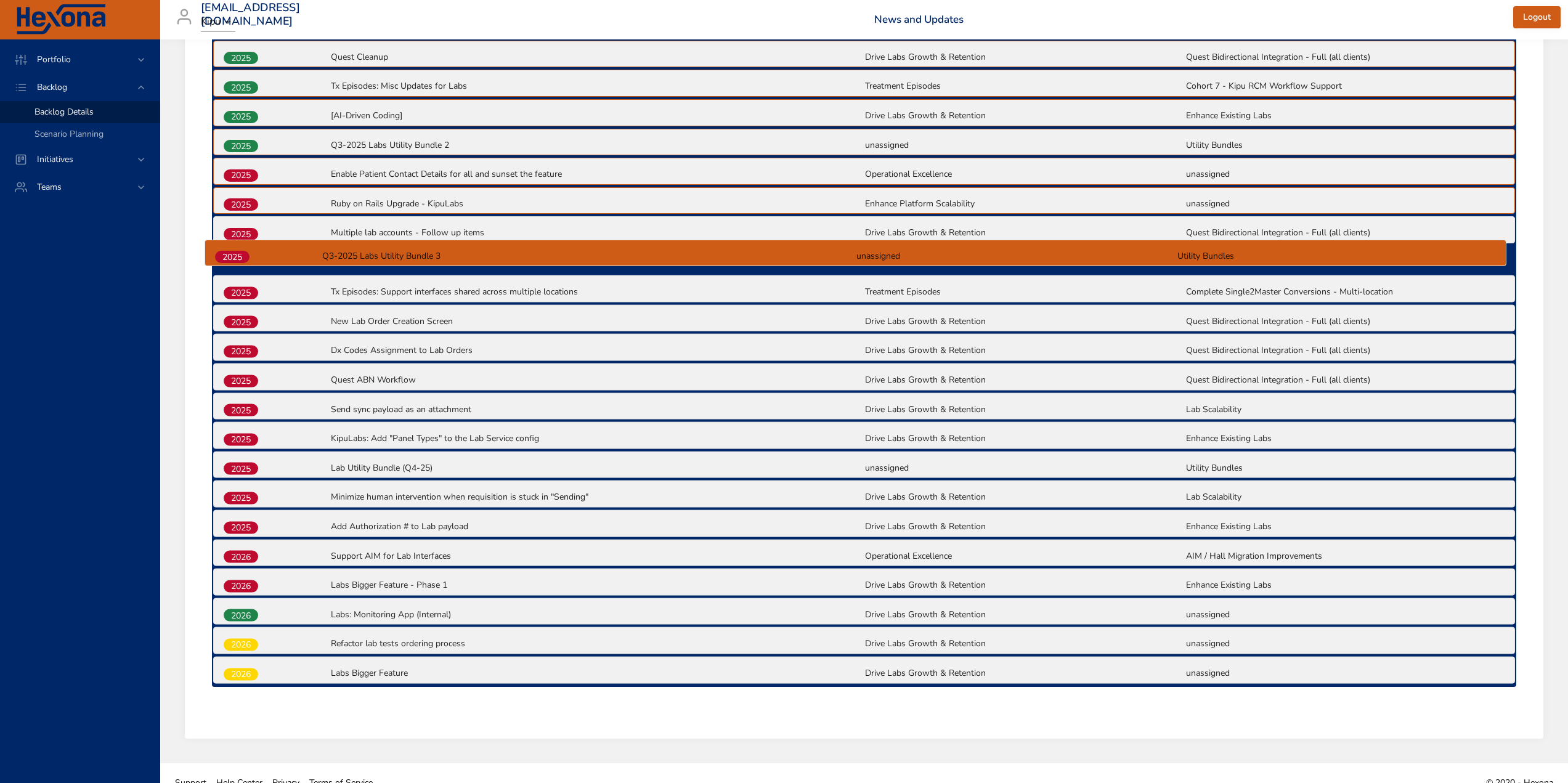
drag, startPoint x: 247, startPoint y: 657, endPoint x: 239, endPoint y: 257, distance: 400.1
click at [239, 257] on div "2025 Support multiple lab accounts Drive Labs Growth & Retention Quest Bidirect…" at bounding box center [864, 349] width 1304 height 677
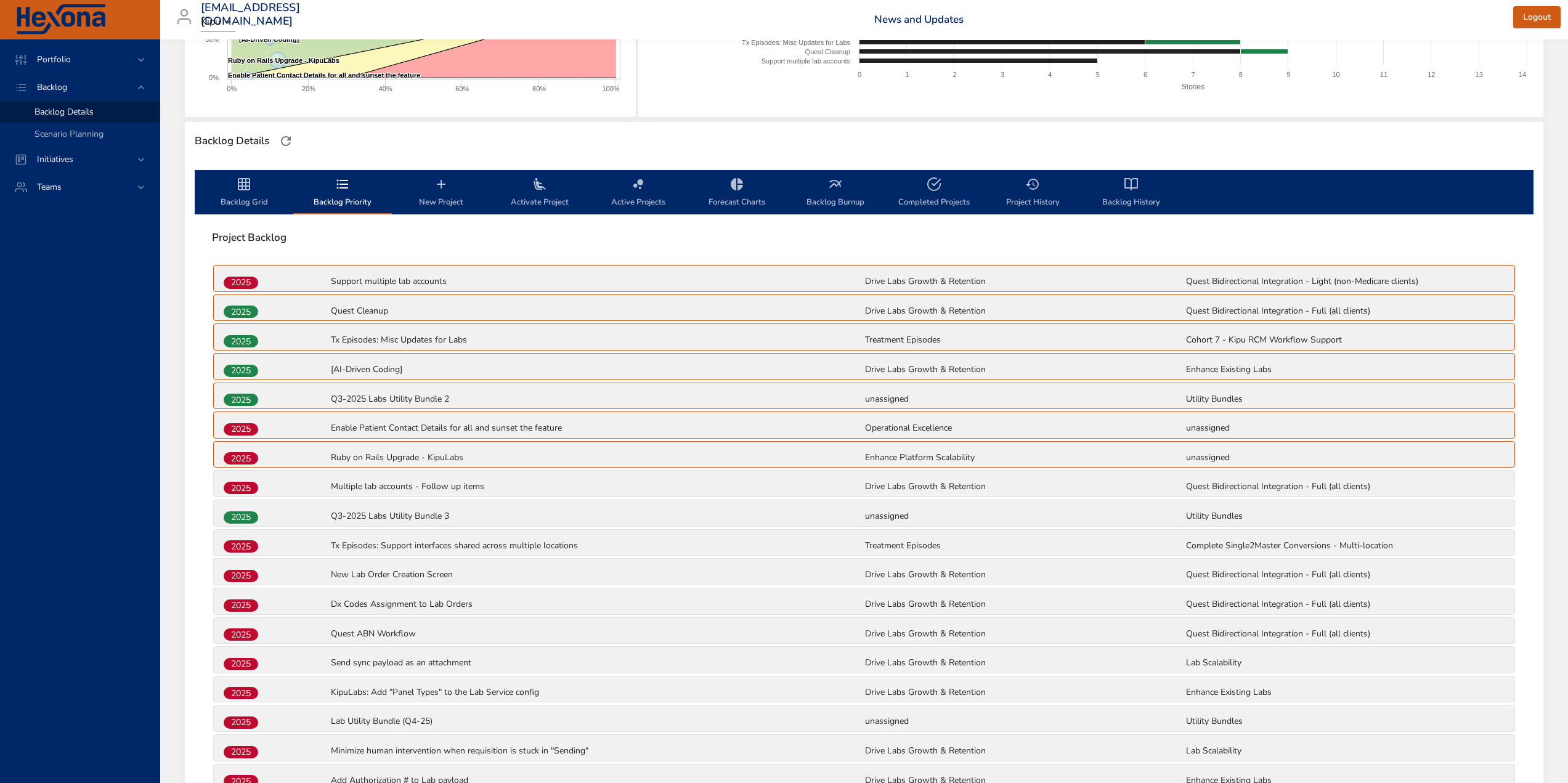
scroll to position [17, 0]
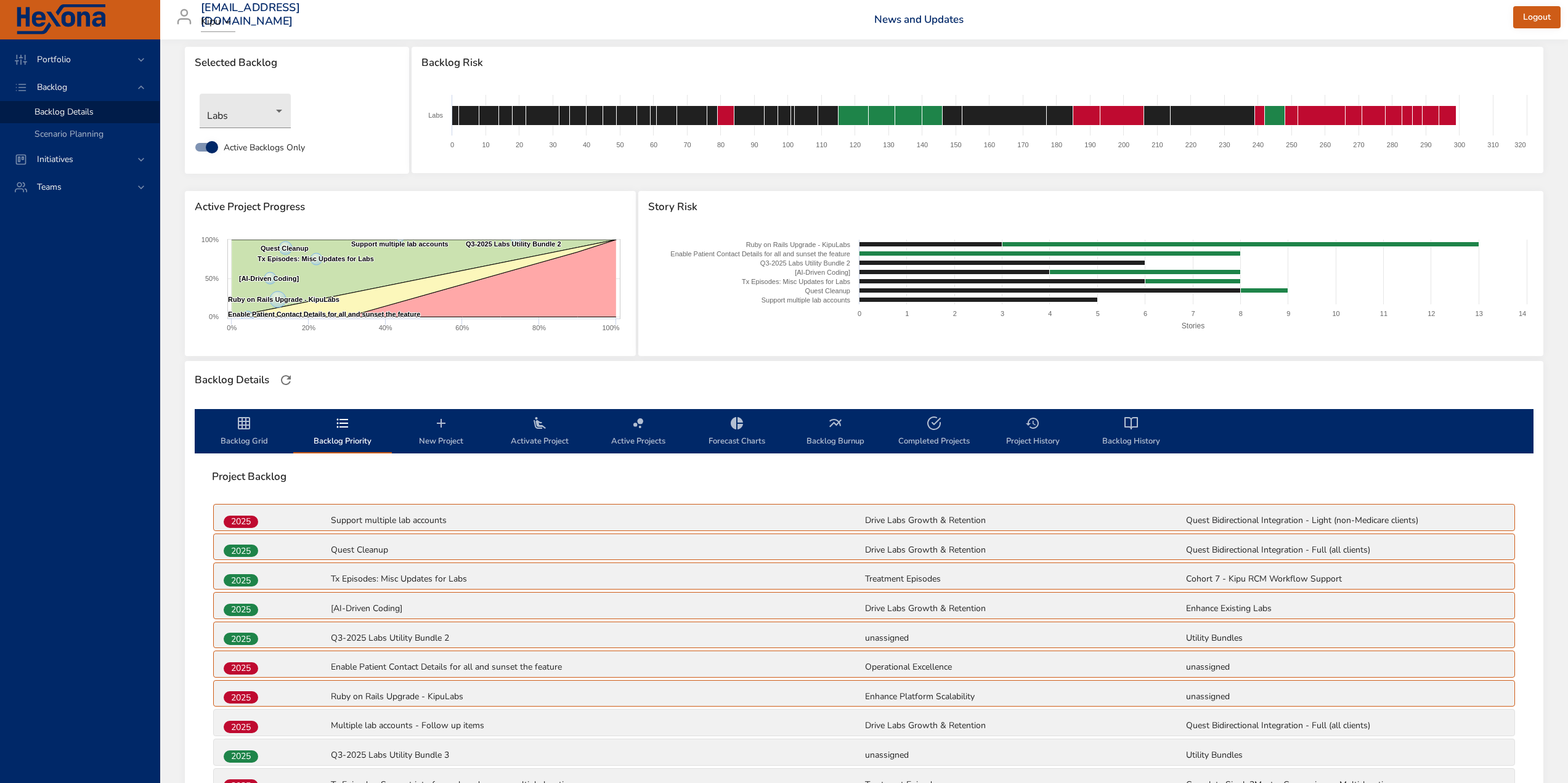
click at [238, 422] on icon "backlog-tab" at bounding box center [244, 423] width 12 height 12
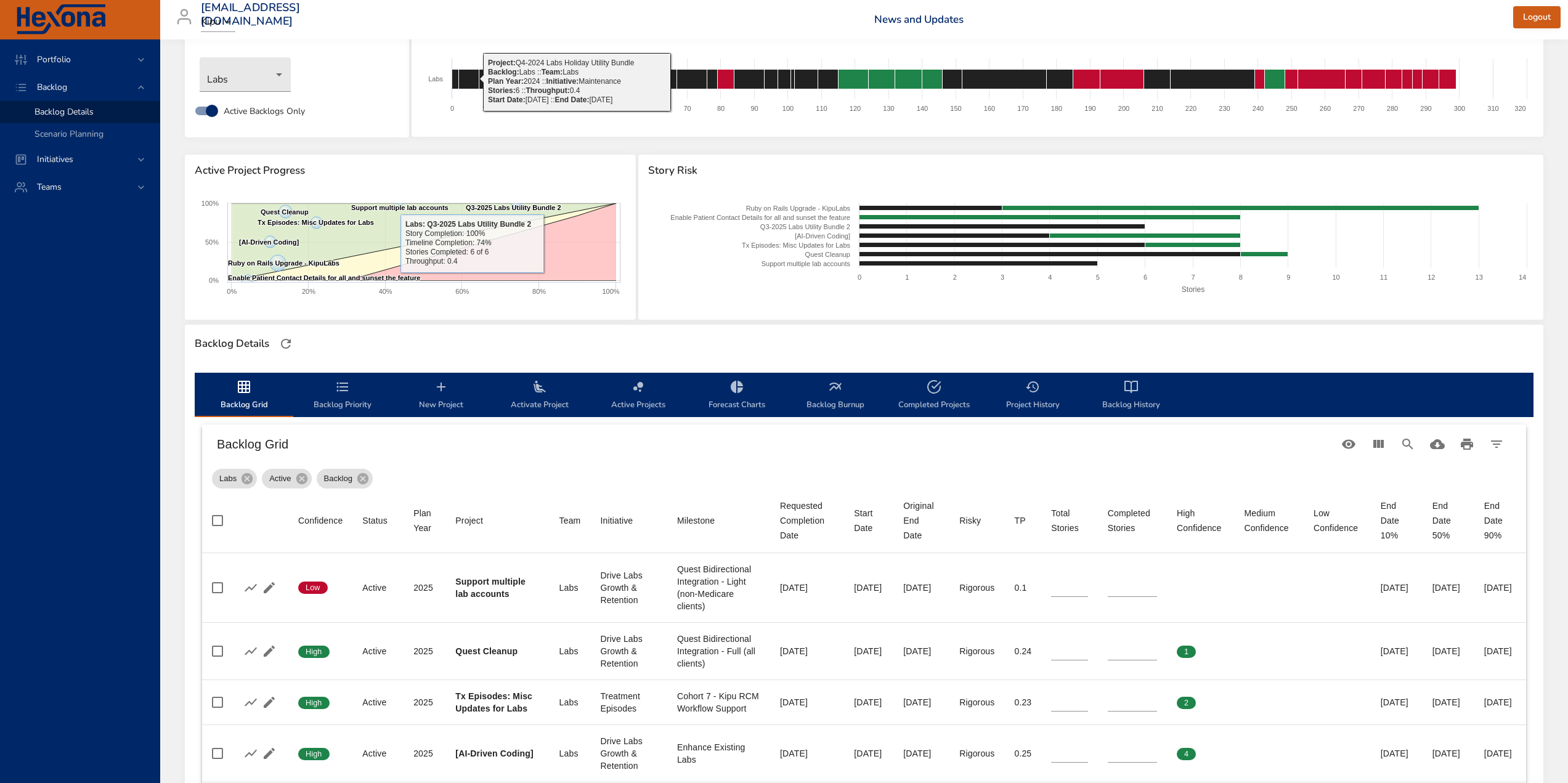
scroll to position [308, 0]
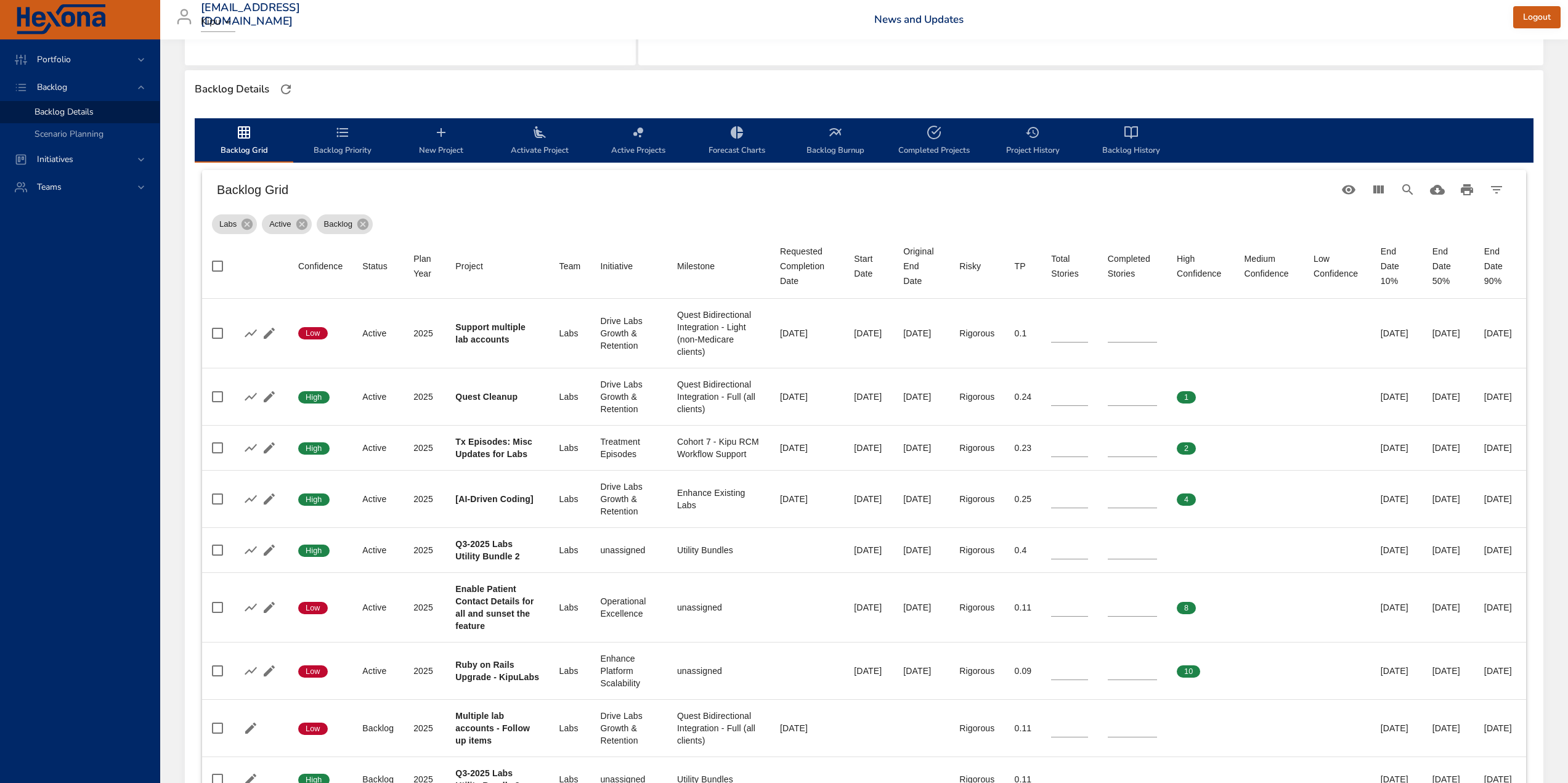
click at [431, 150] on span "New Project" at bounding box center [441, 141] width 83 height 33
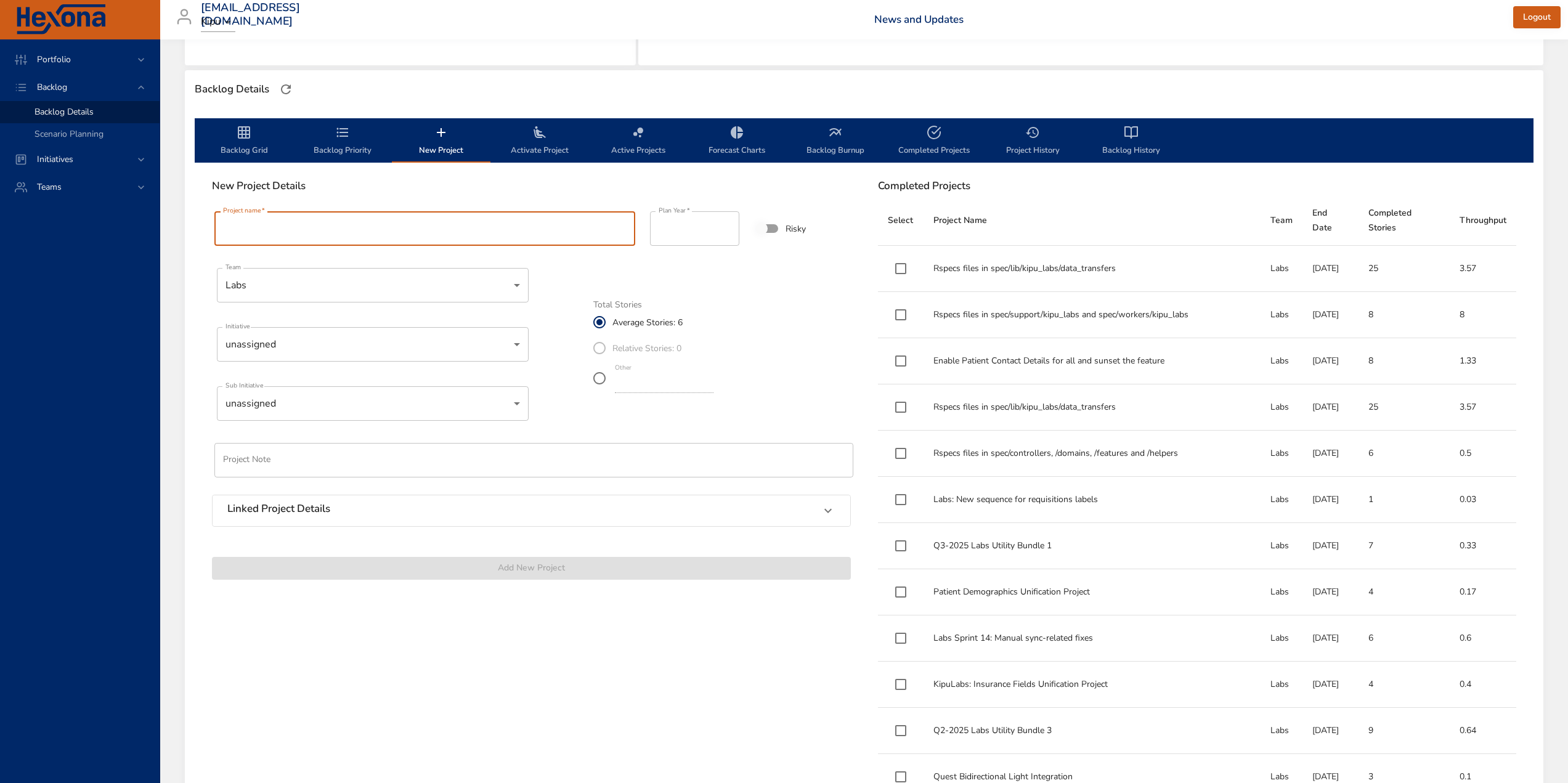
click at [369, 224] on input "Project name   *" at bounding box center [425, 229] width 421 height 34
paste input "**********"
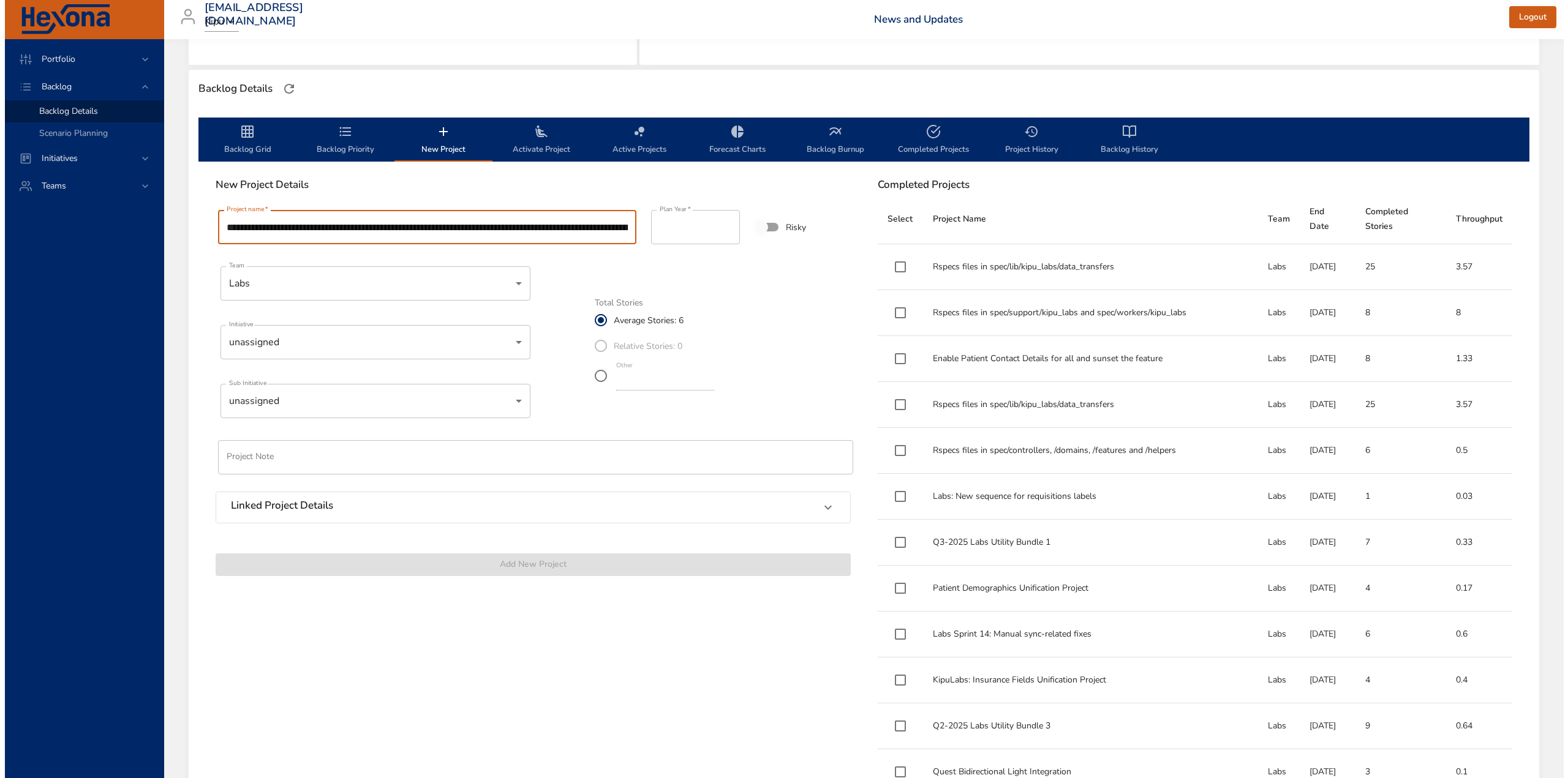
scroll to position [0, 2356]
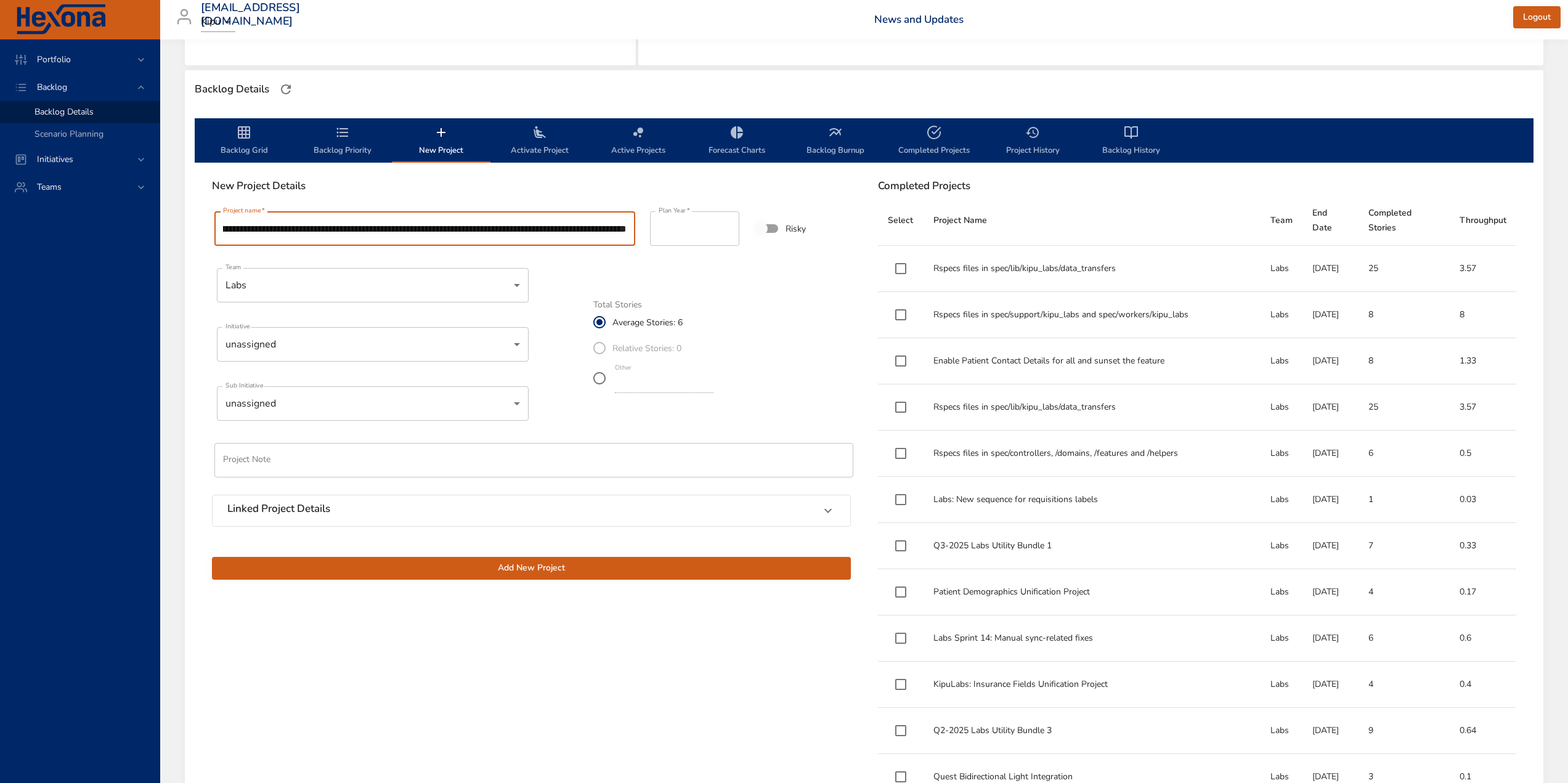
type input "**********"
click at [308, 288] on body "Portfolio Backlog Backlog Details Scenario Planning Initiatives Teams [EMAIL_AD…" at bounding box center [784, 83] width 1568 height 783
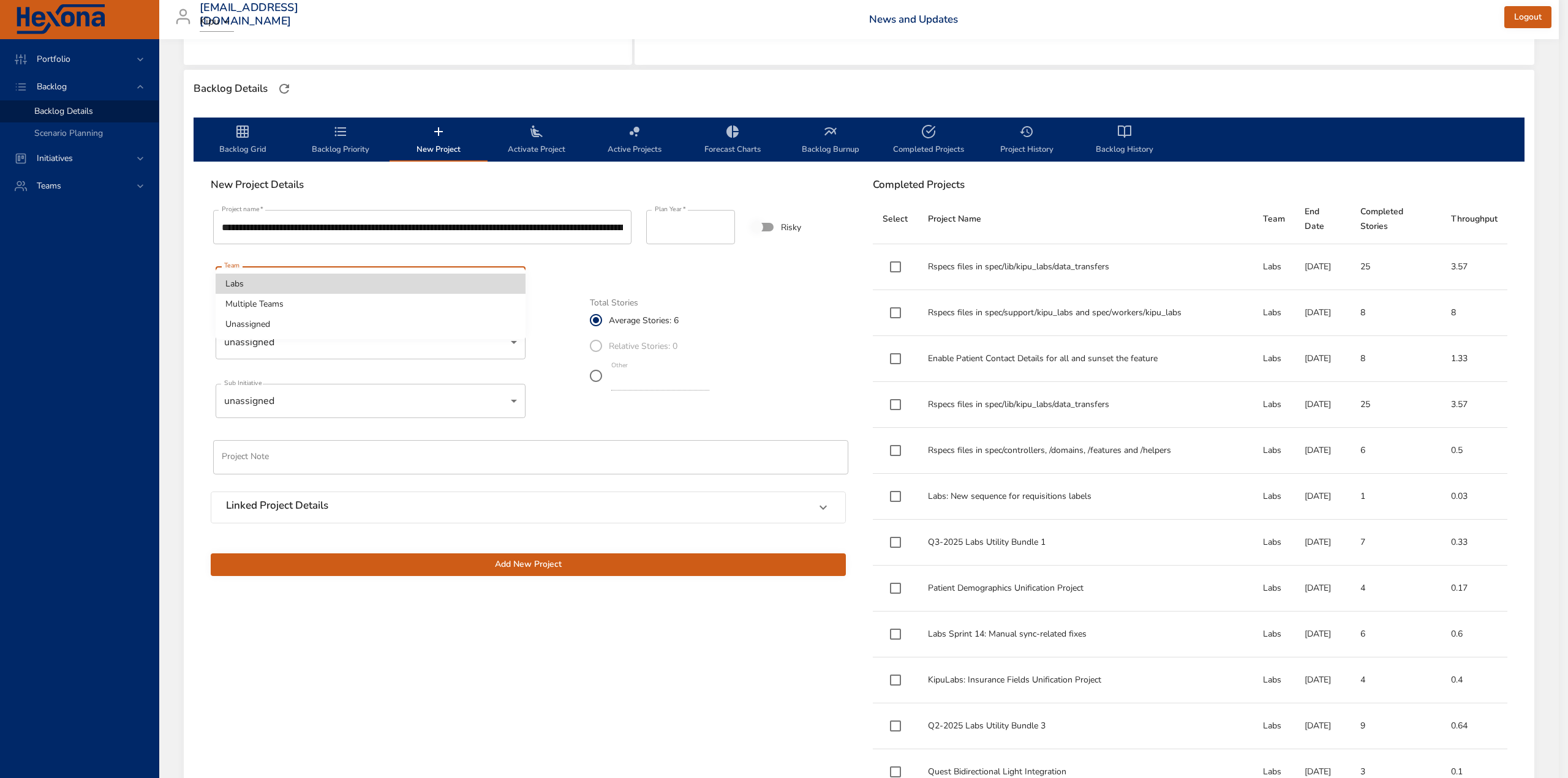
click at [267, 287] on li "Labs" at bounding box center [370, 284] width 310 height 20
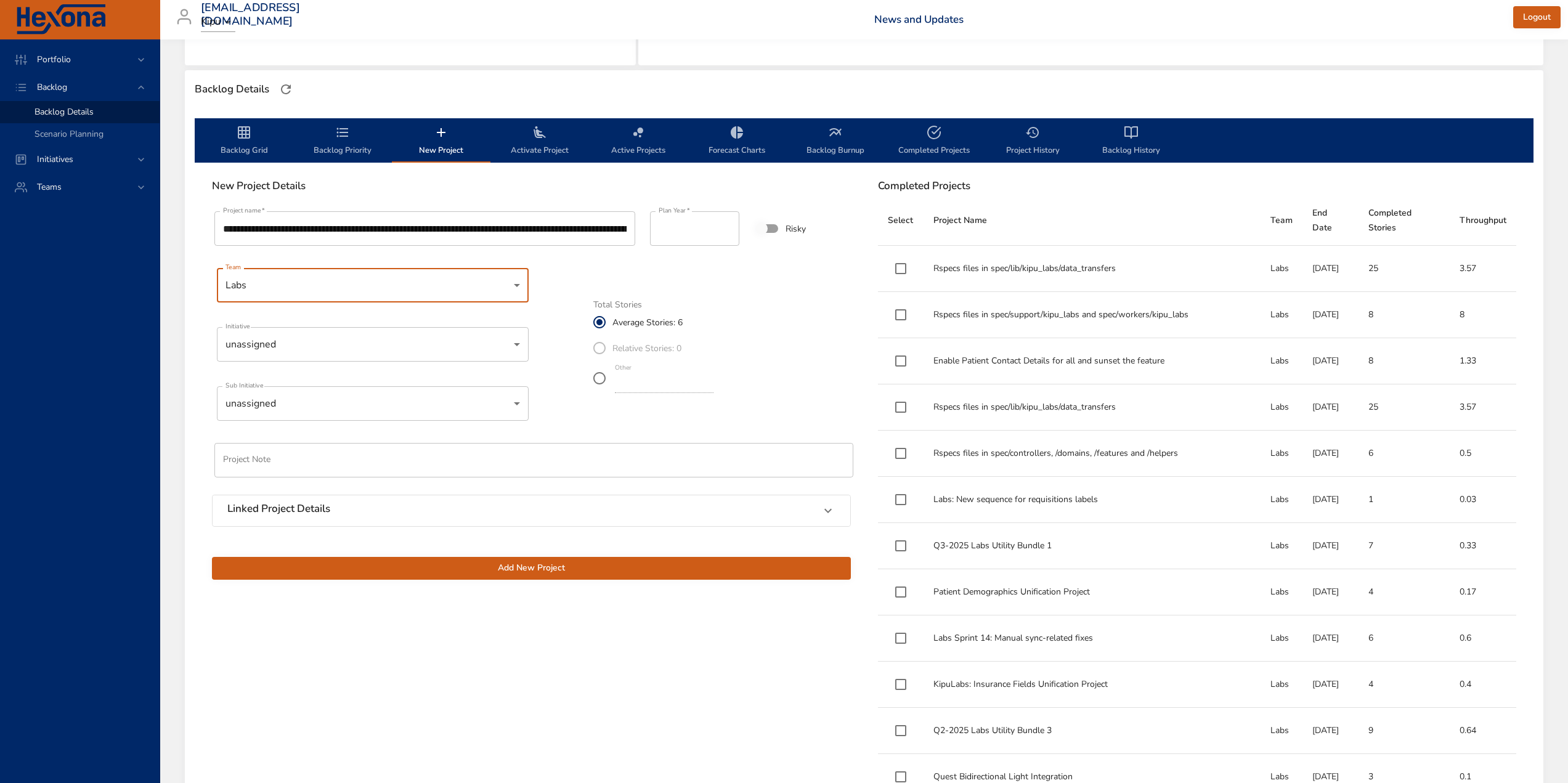
click at [249, 334] on body "Portfolio Backlog Backlog Details Scenario Planning Initiatives Teams [EMAIL_AD…" at bounding box center [784, 83] width 1568 height 783
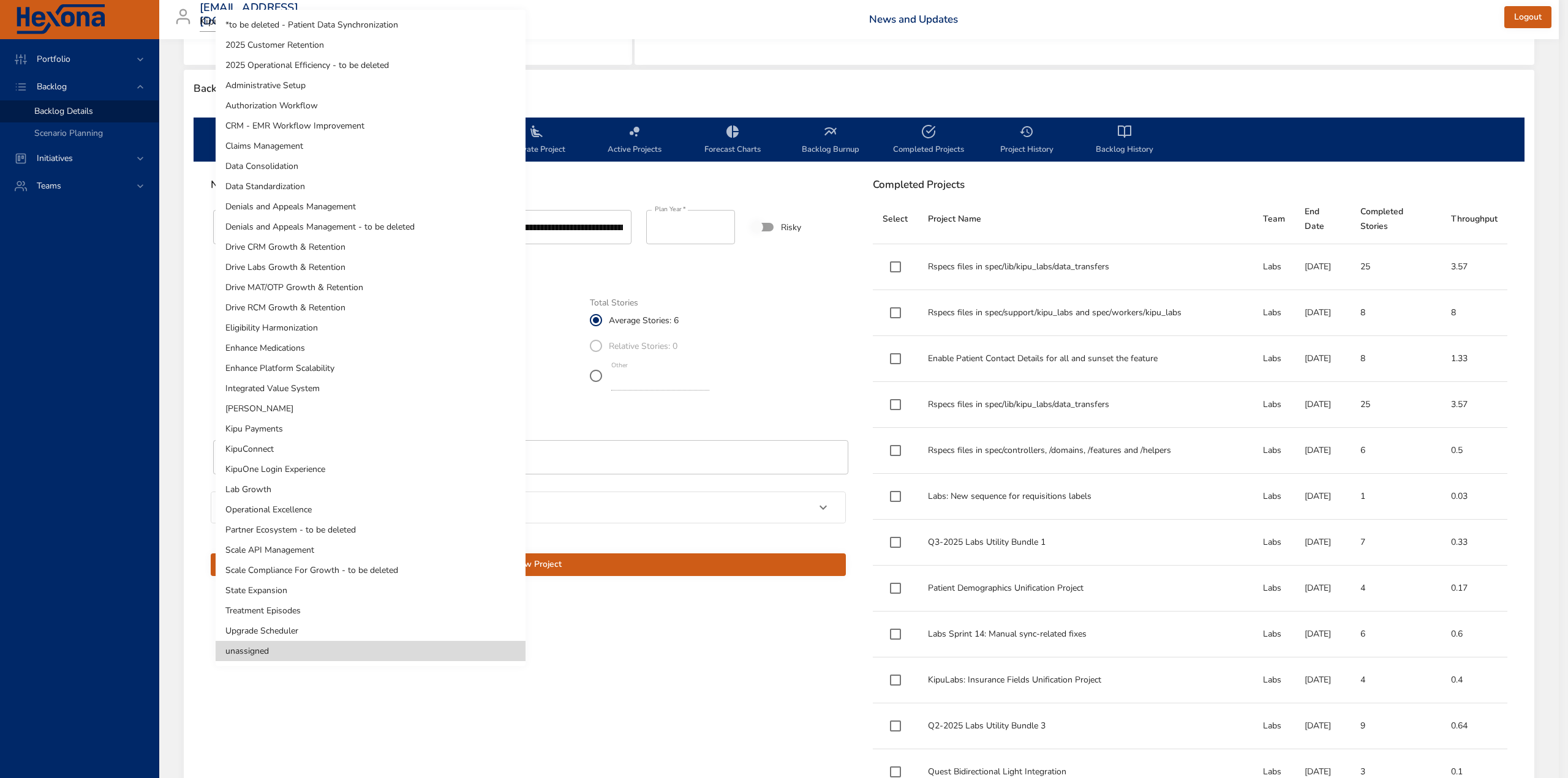
click at [276, 608] on li "Treatment Episodes" at bounding box center [370, 611] width 310 height 20
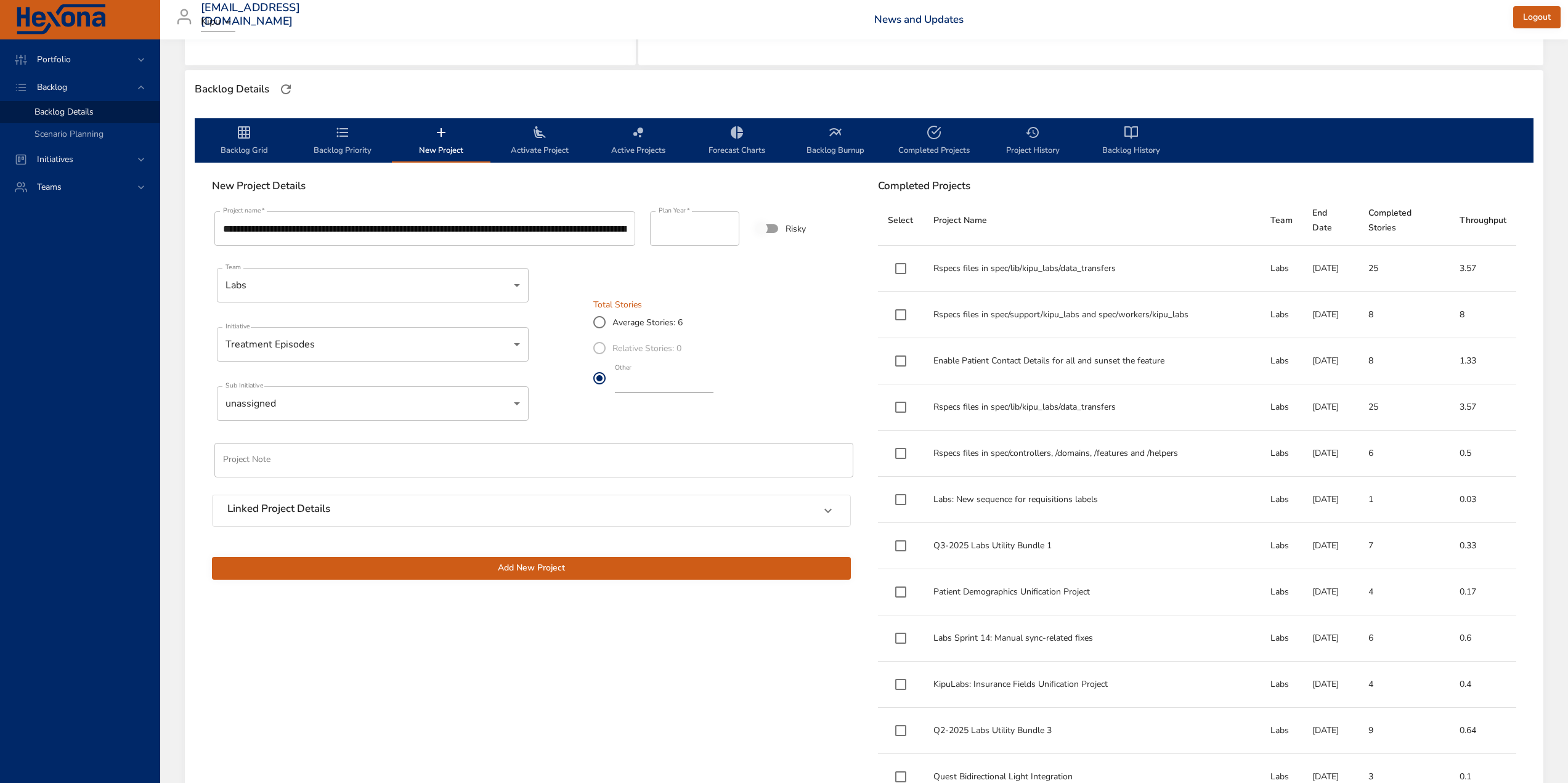
type input "*"
click at [713, 381] on input "*" at bounding box center [664, 383] width 98 height 19
click at [298, 510] on h6 "Linked Project Details" at bounding box center [279, 509] width 103 height 12
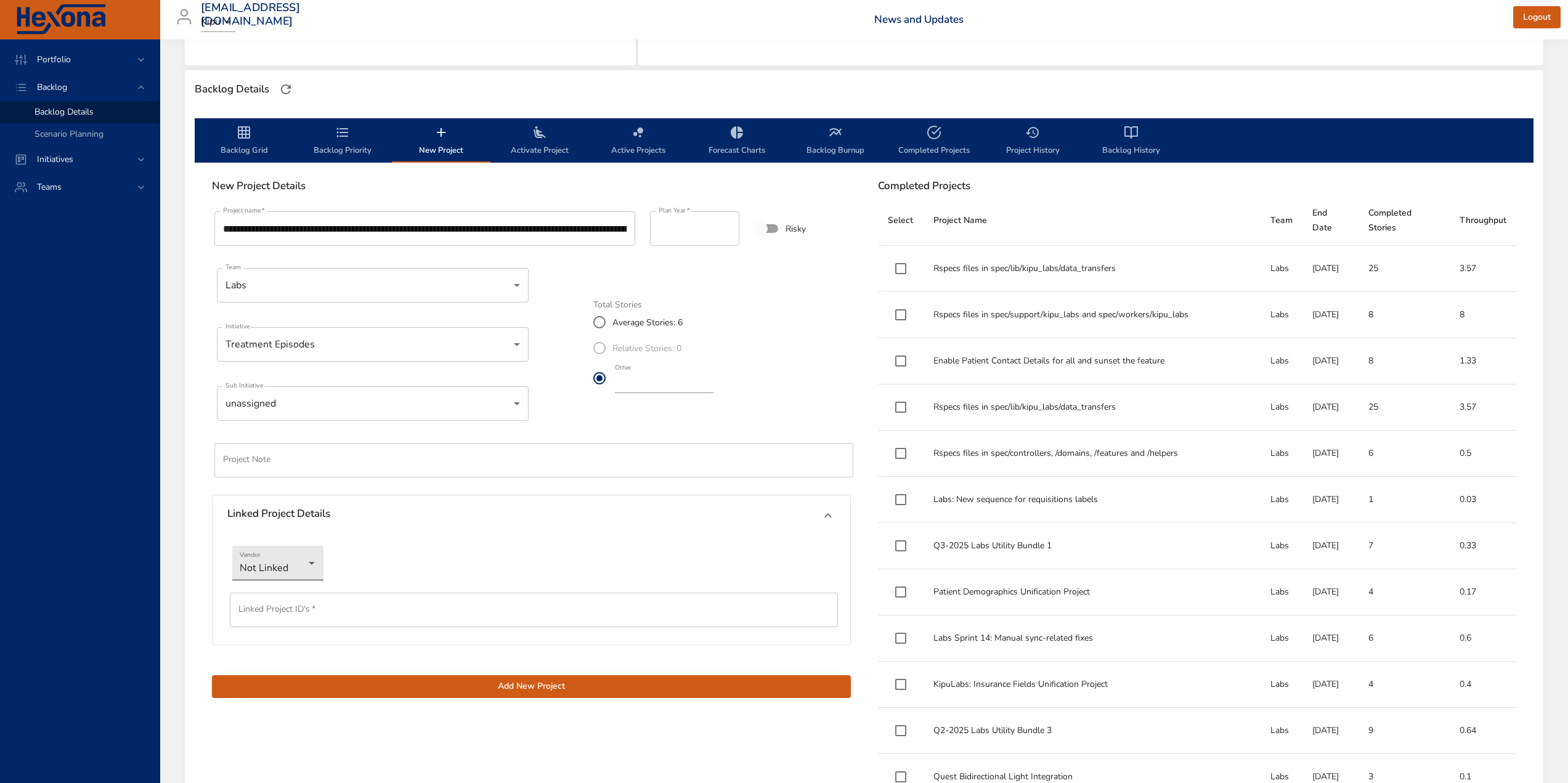
click at [283, 475] on body "Portfolio Backlog Backlog Details Scenario Planning Initiatives Teams [EMAIL_AD…" at bounding box center [784, 83] width 1568 height 783
click at [261, 589] on li "Jira" at bounding box center [278, 584] width 91 height 20
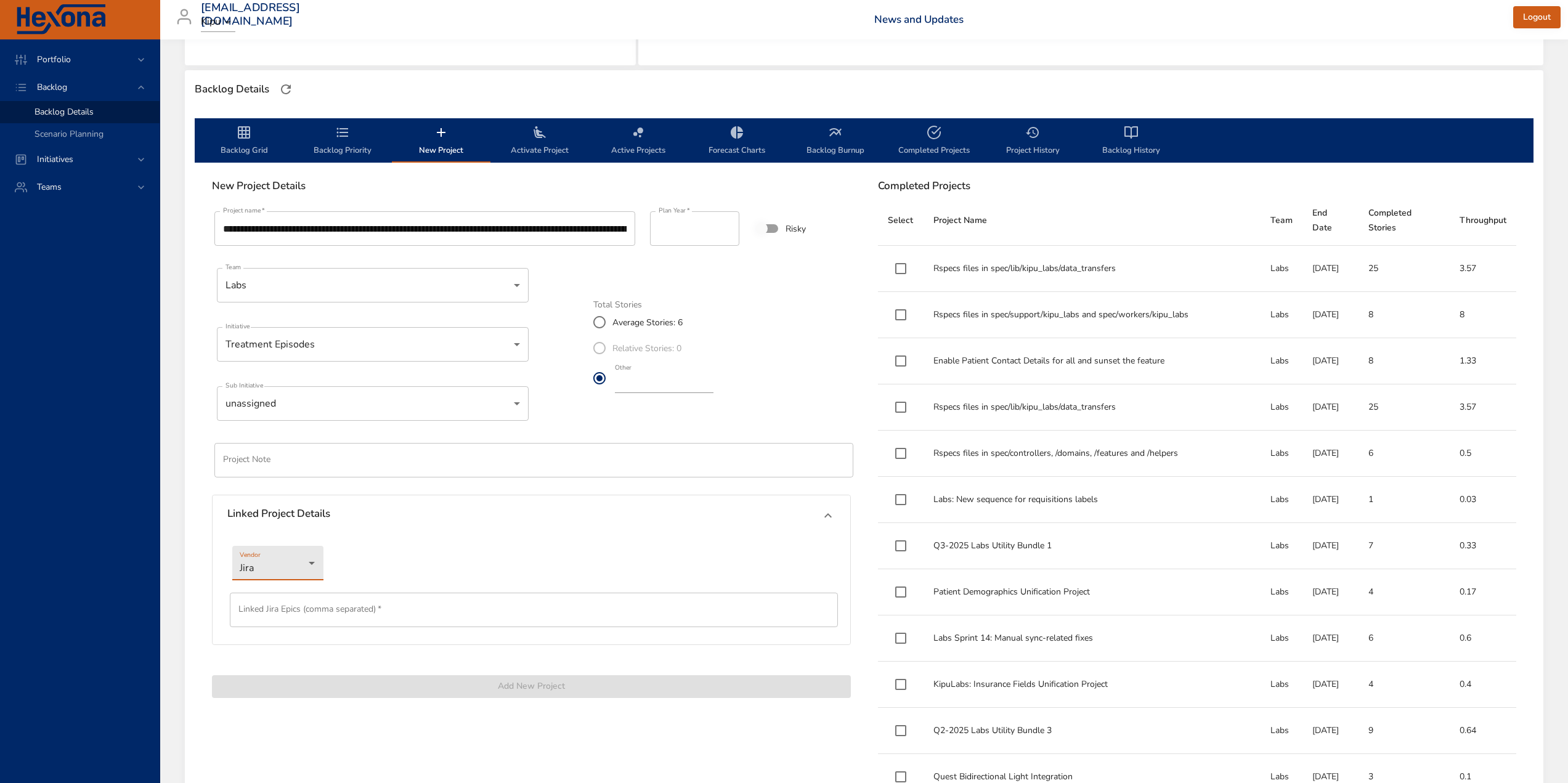
drag, startPoint x: 272, startPoint y: 607, endPoint x: 317, endPoint y: 506, distance: 110.6
click at [273, 608] on input "text" at bounding box center [534, 610] width 608 height 34
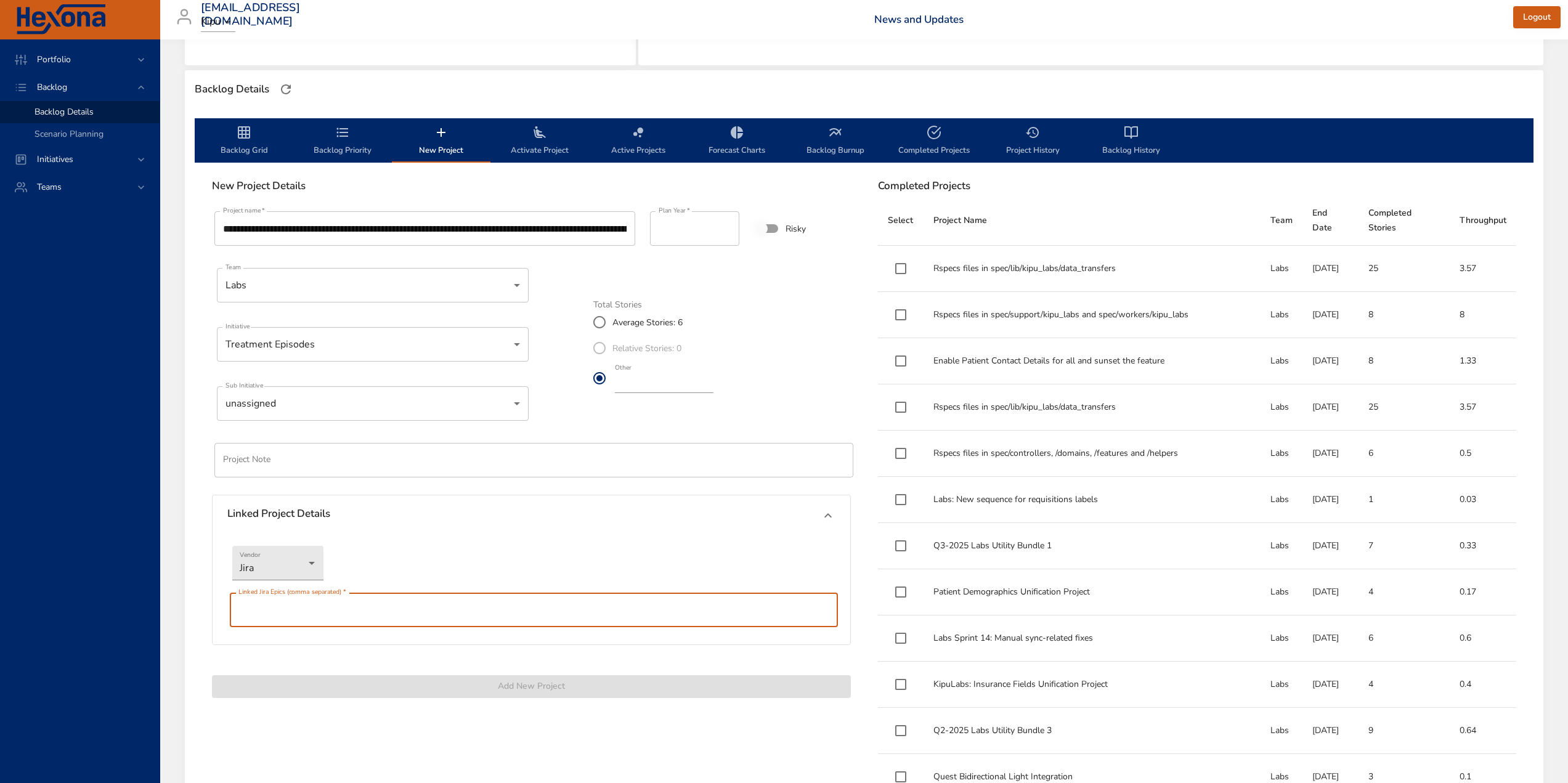
paste input "*********"
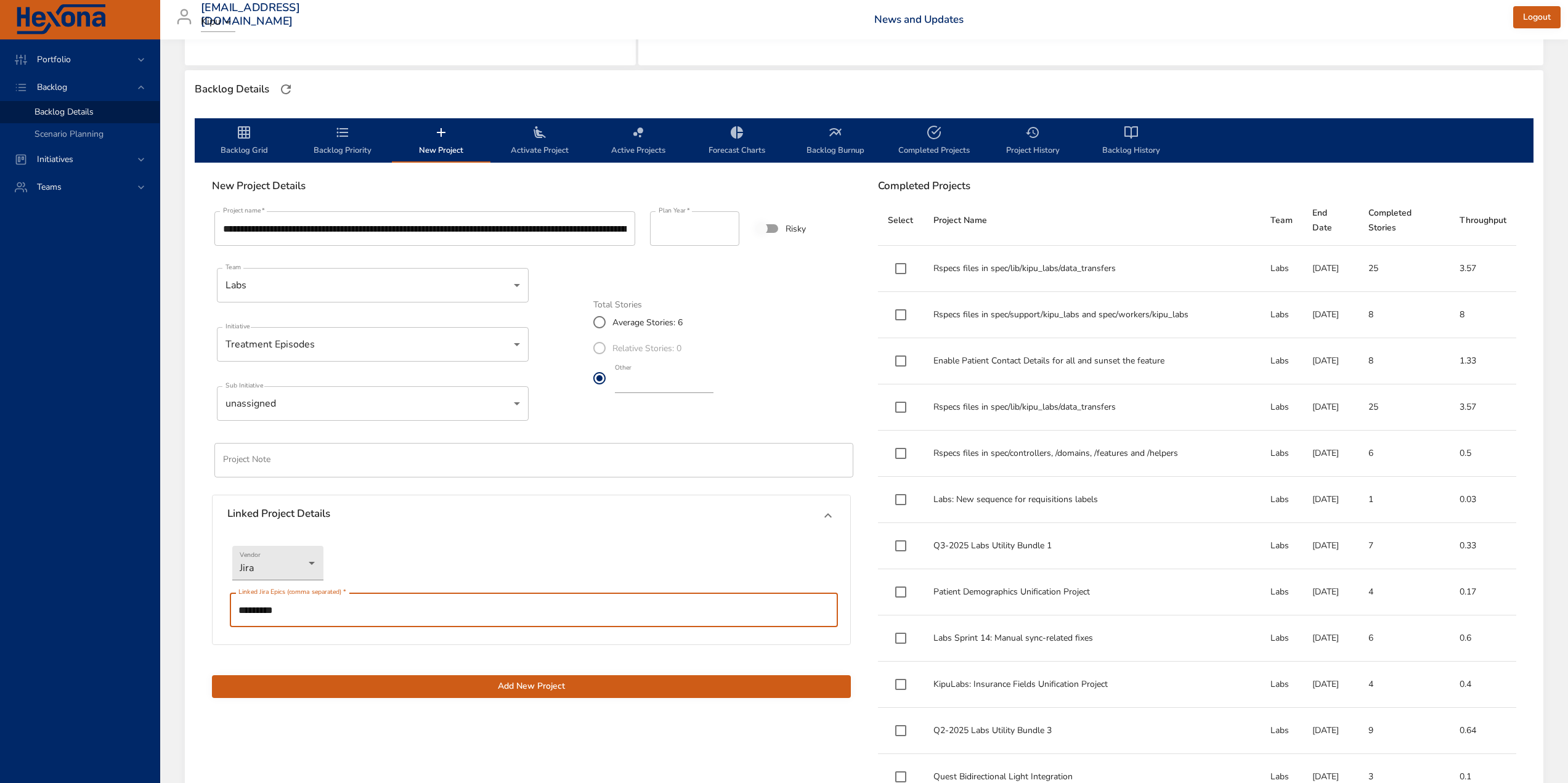
type input "*********"
click at [515, 689] on span "Add New Project" at bounding box center [531, 687] width 619 height 16
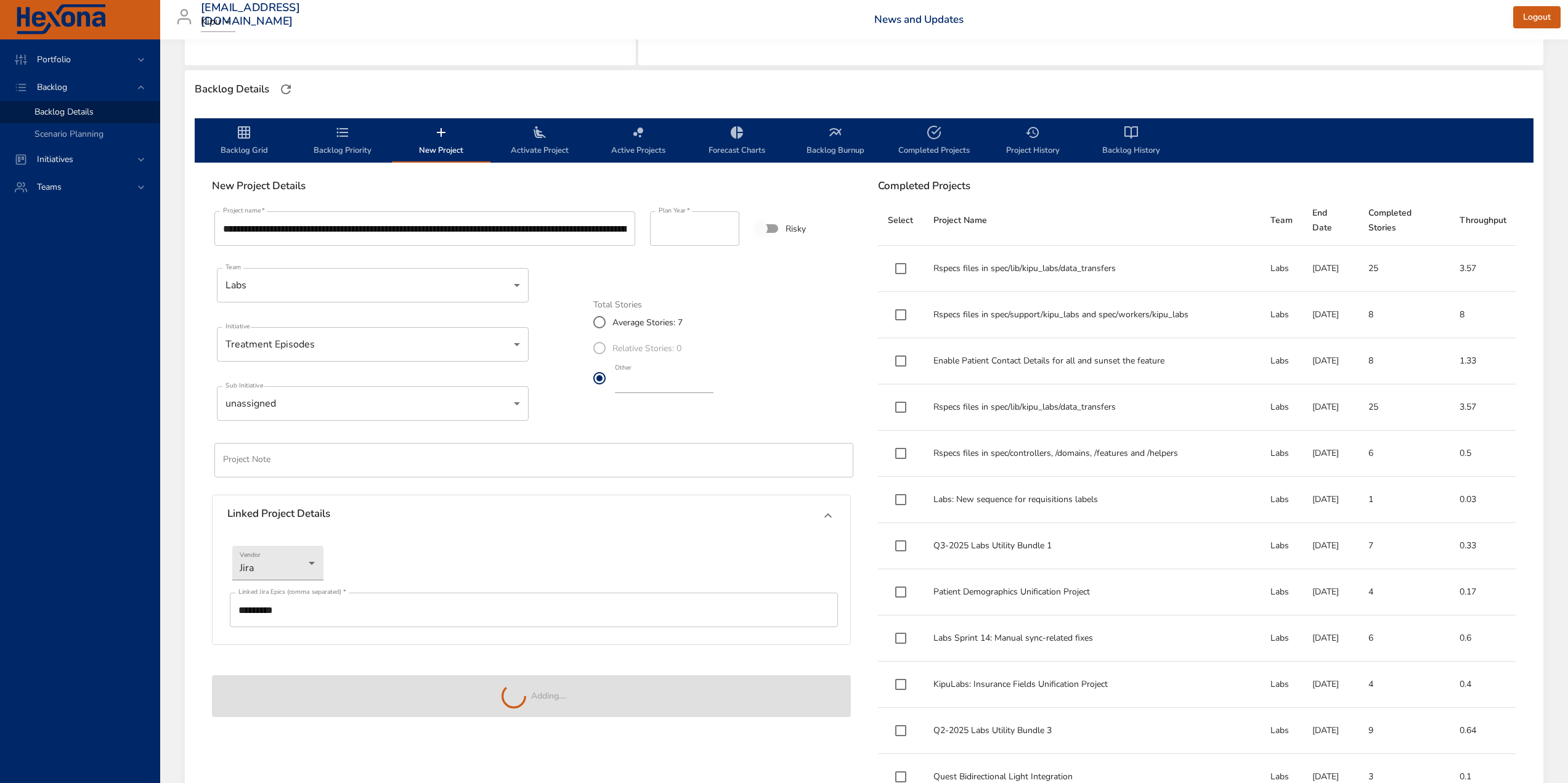
type input "*"
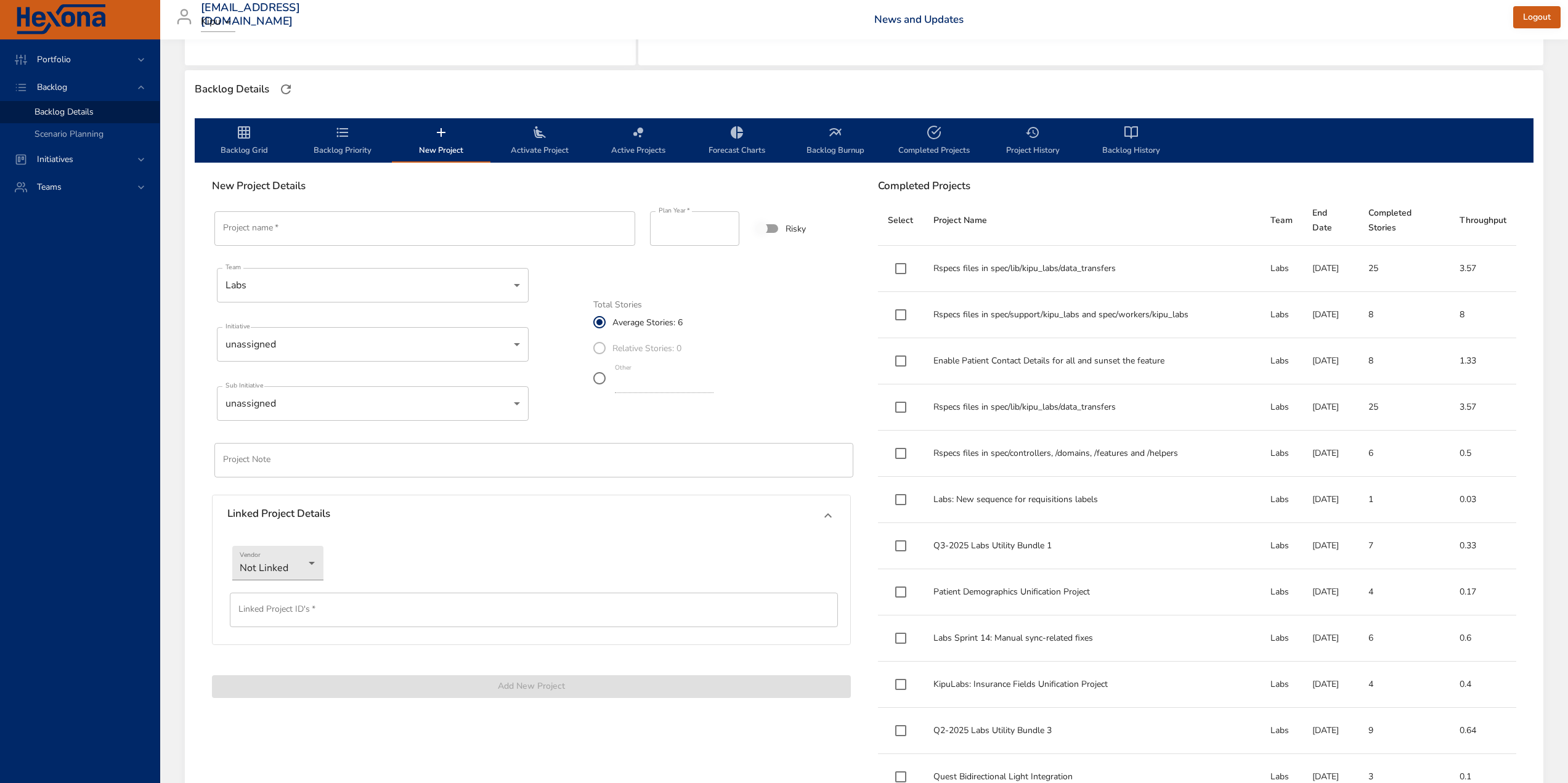
click at [335, 147] on span "Backlog Priority" at bounding box center [342, 141] width 83 height 33
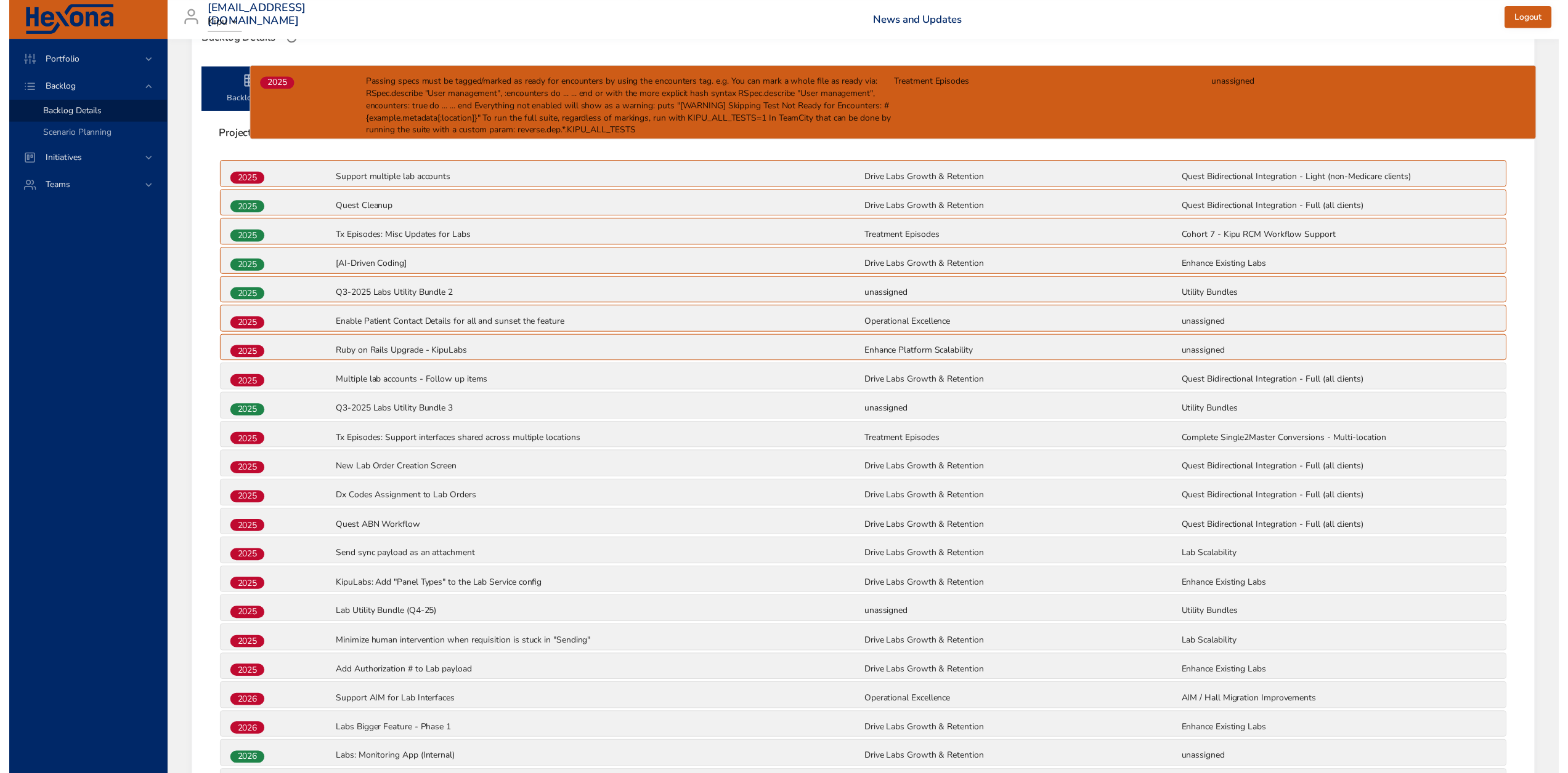
scroll to position [348, 0]
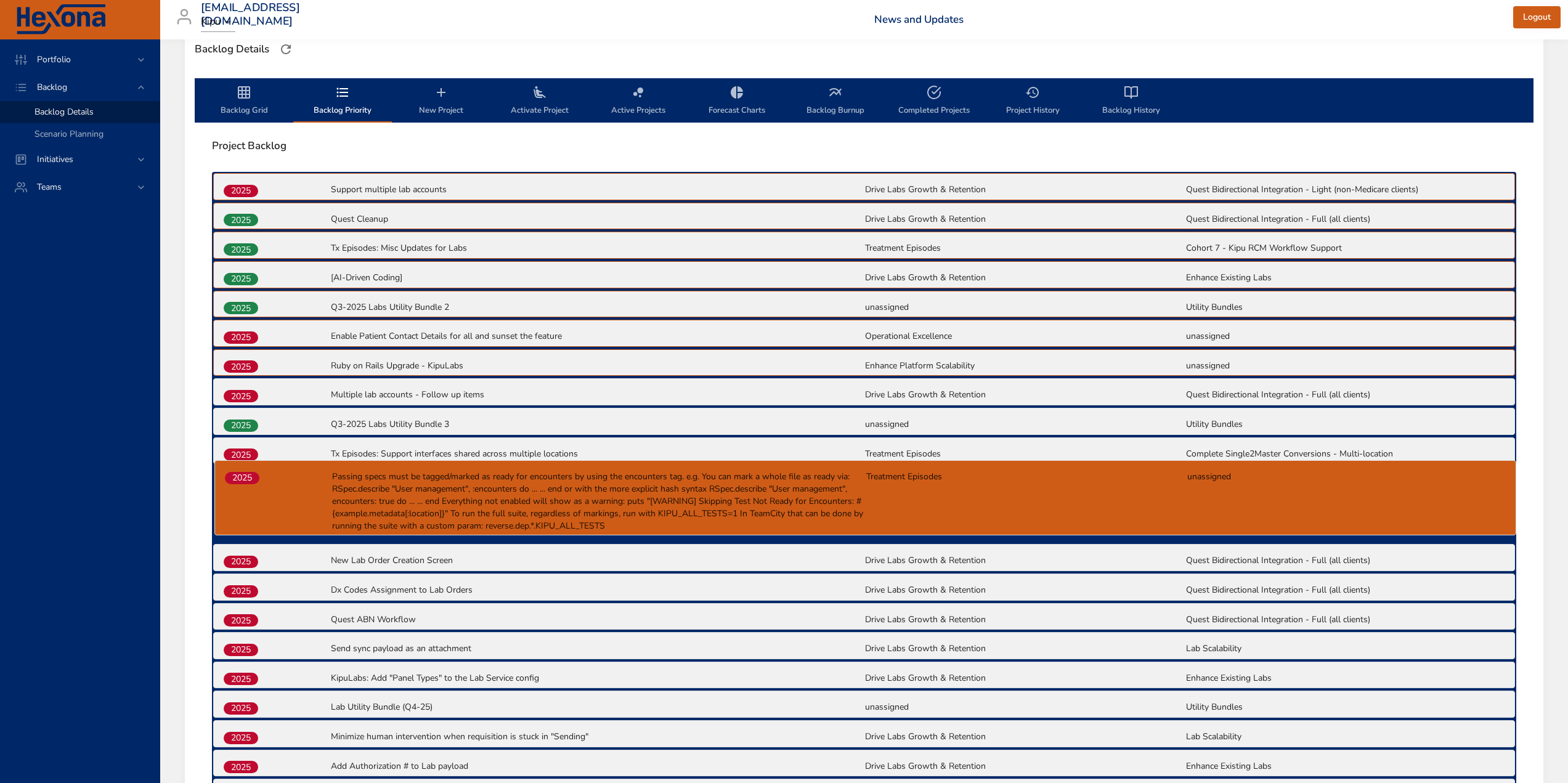
drag, startPoint x: 237, startPoint y: 609, endPoint x: 241, endPoint y: 477, distance: 132.1
click at [241, 477] on div "2025 Support multiple lab accounts Drive Labs Growth & Retention Quest Bidirect…" at bounding box center [864, 549] width 1304 height 755
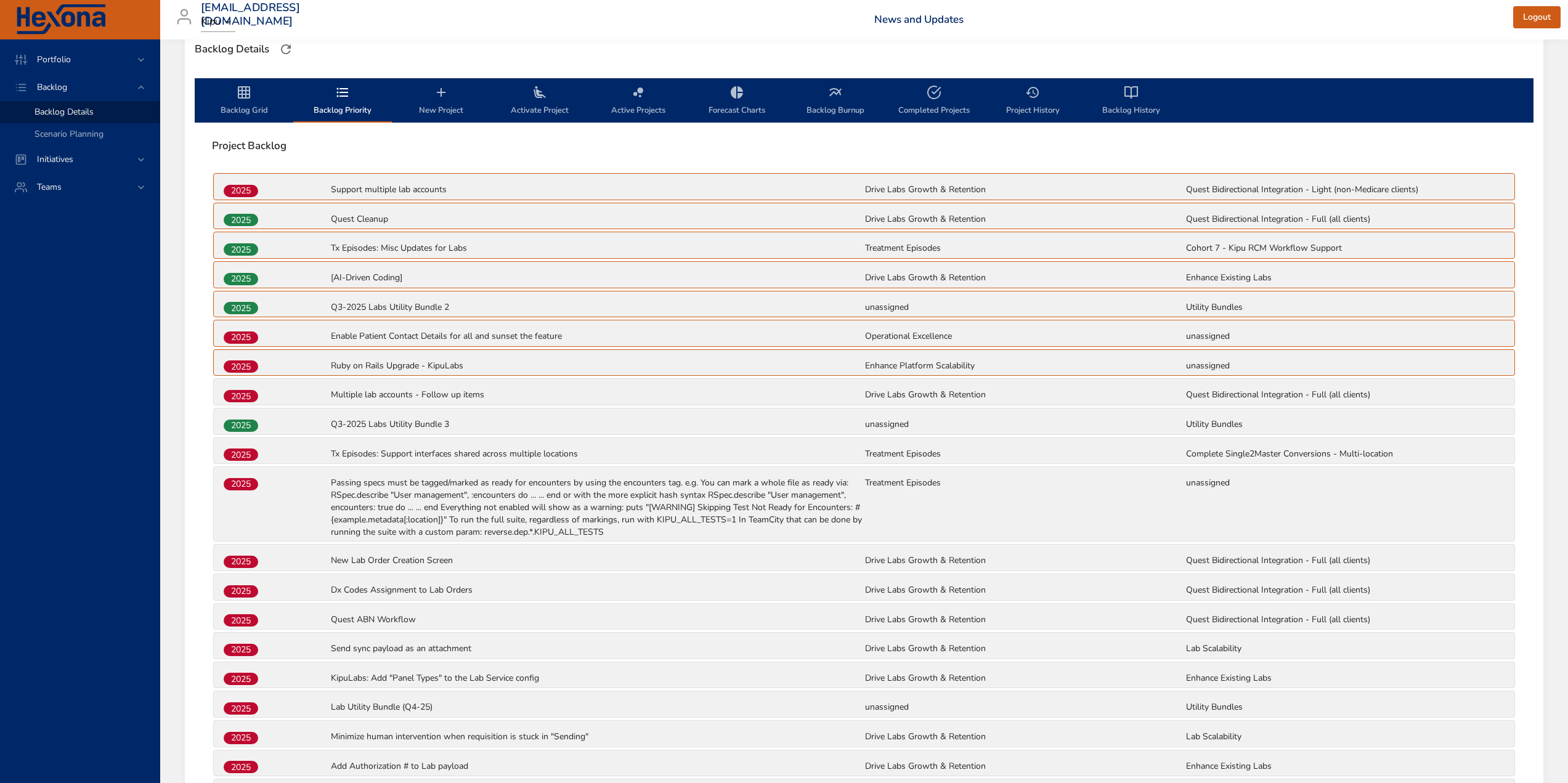
click at [257, 93] on span "Backlog Grid" at bounding box center [243, 101] width 83 height 33
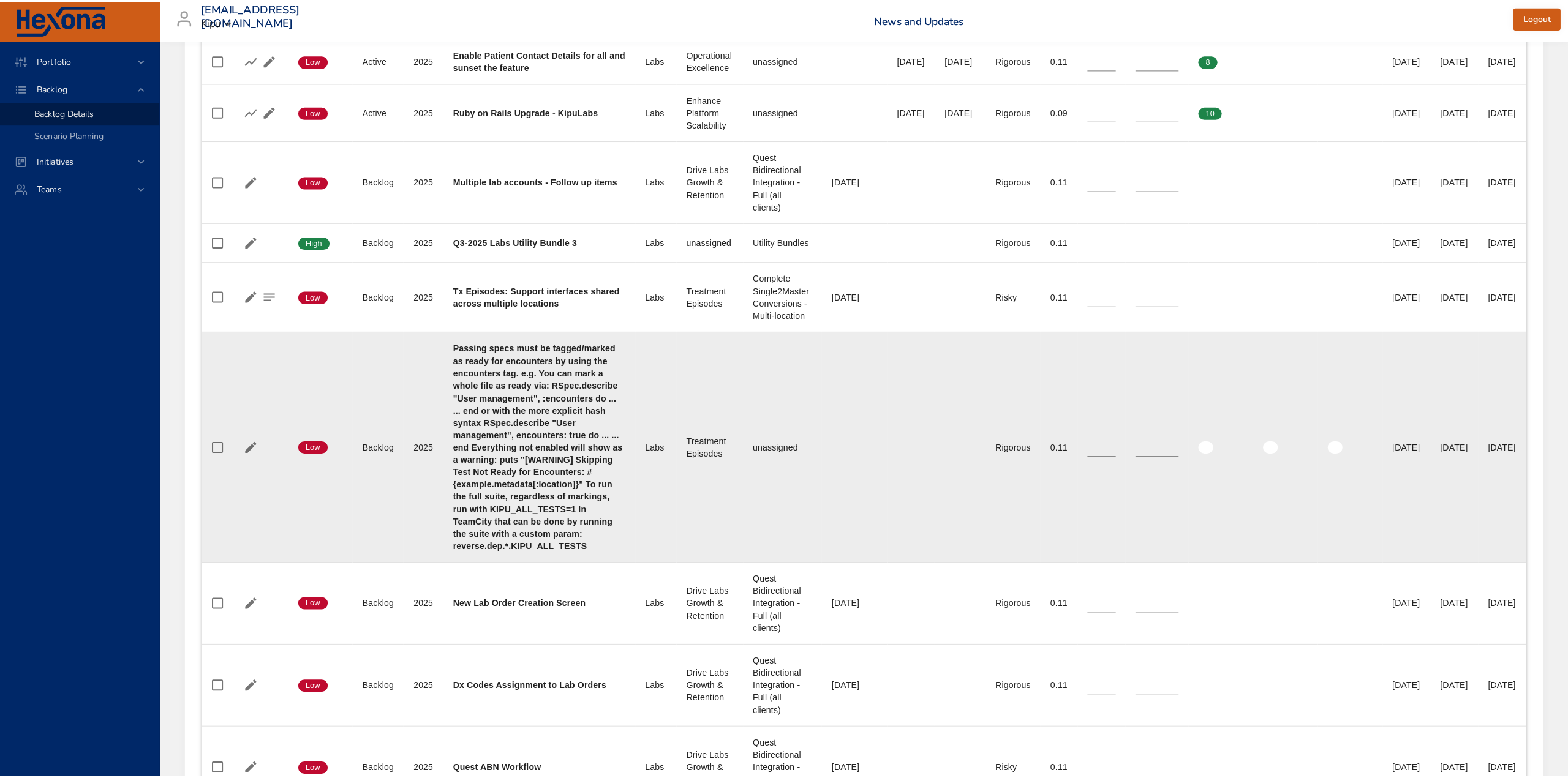
scroll to position [959, 0]
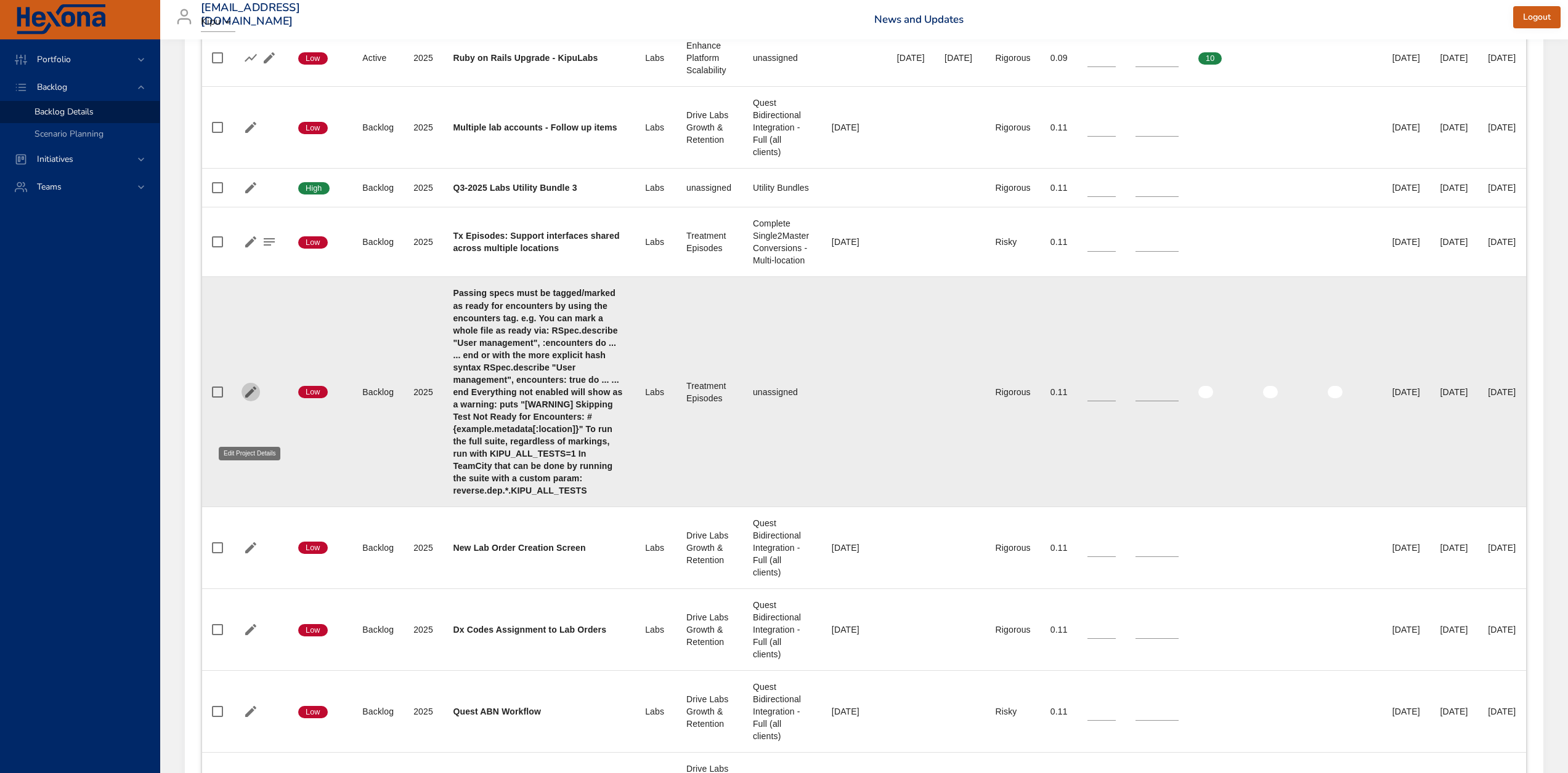
click at [249, 397] on icon "button" at bounding box center [250, 392] width 11 height 11
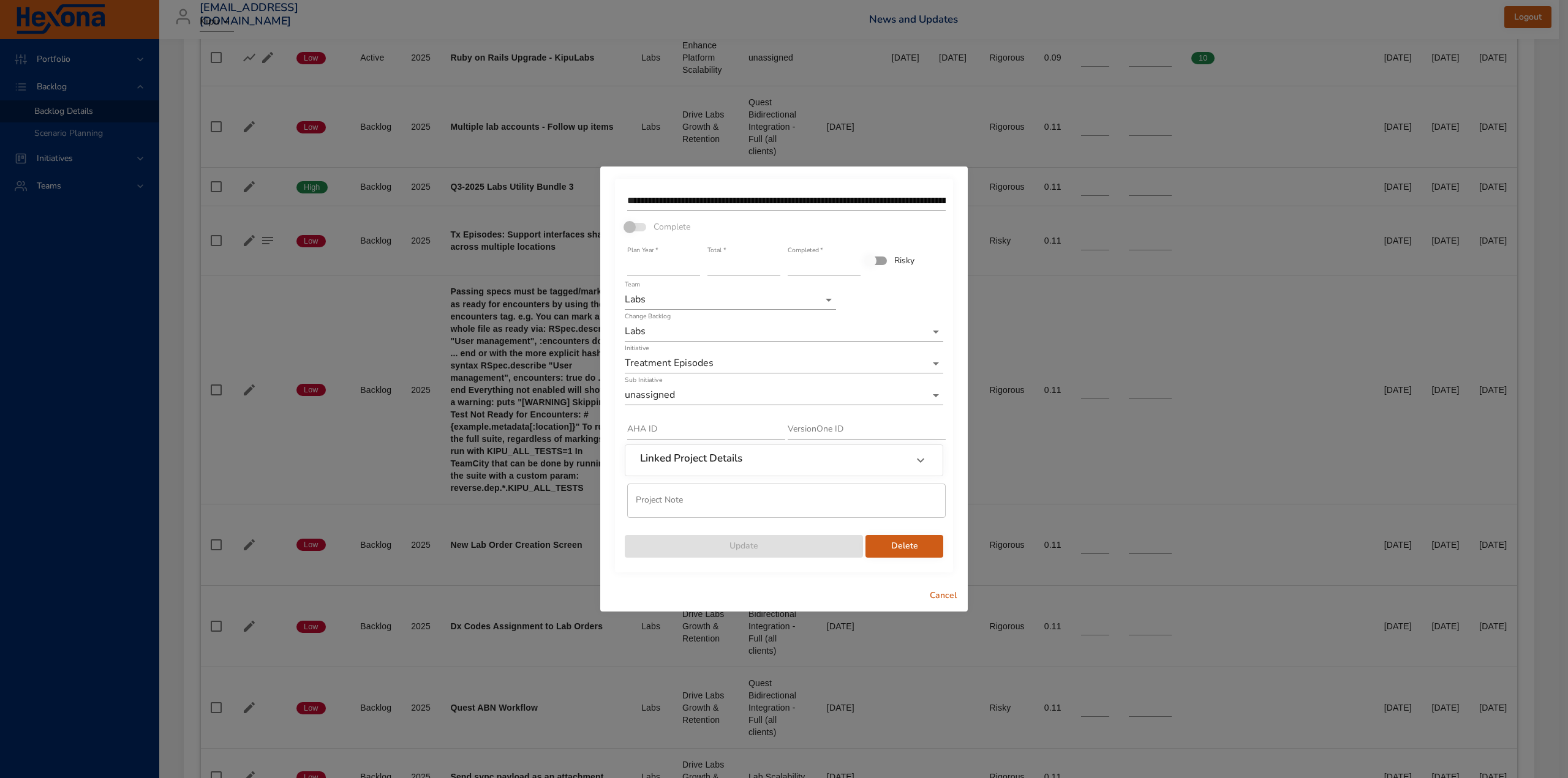
click at [719, 196] on input "**********" at bounding box center [786, 201] width 319 height 19
paste input "text"
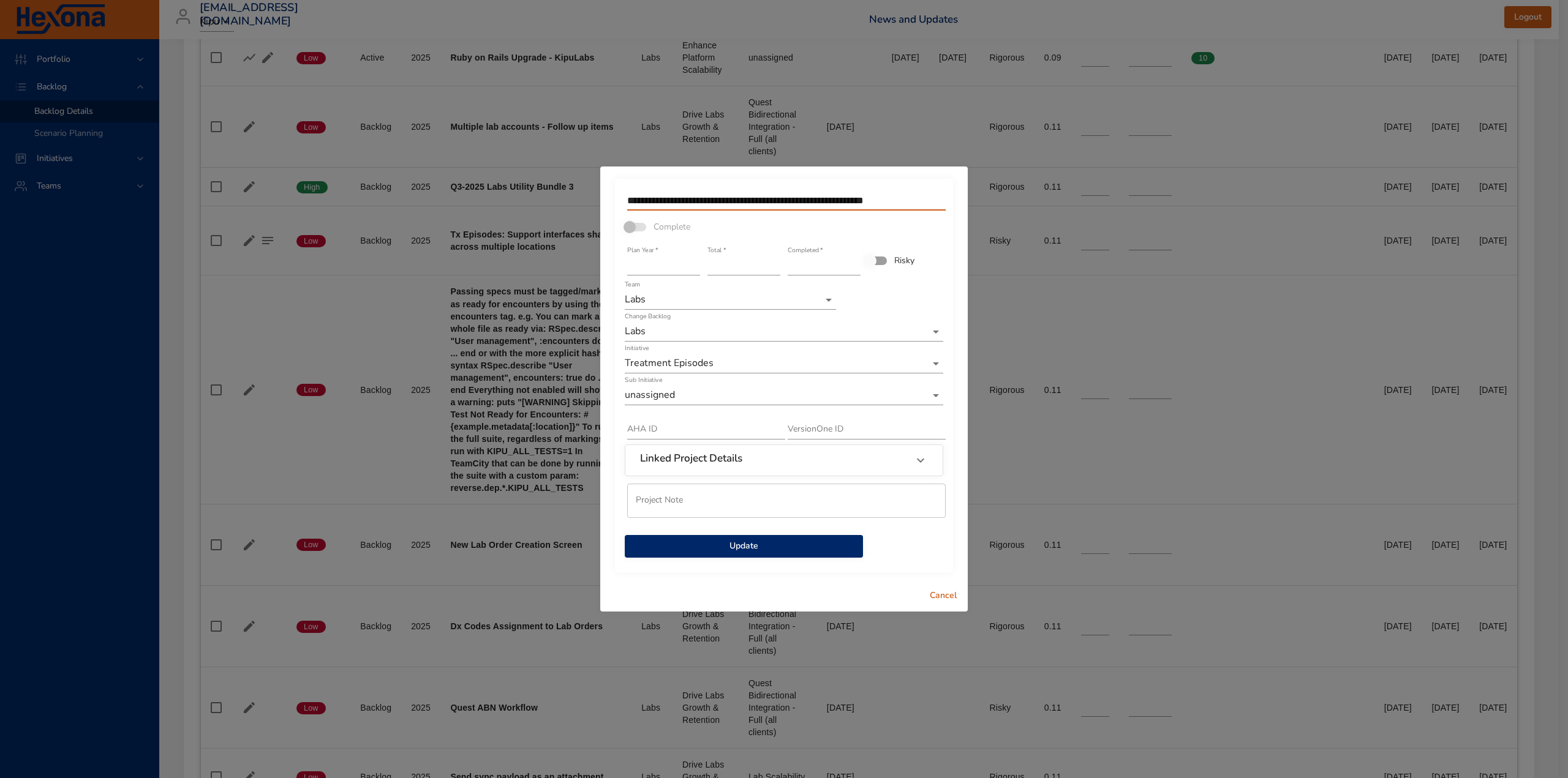
type input "**********"
click at [751, 548] on span "Update" at bounding box center [744, 546] width 219 height 15
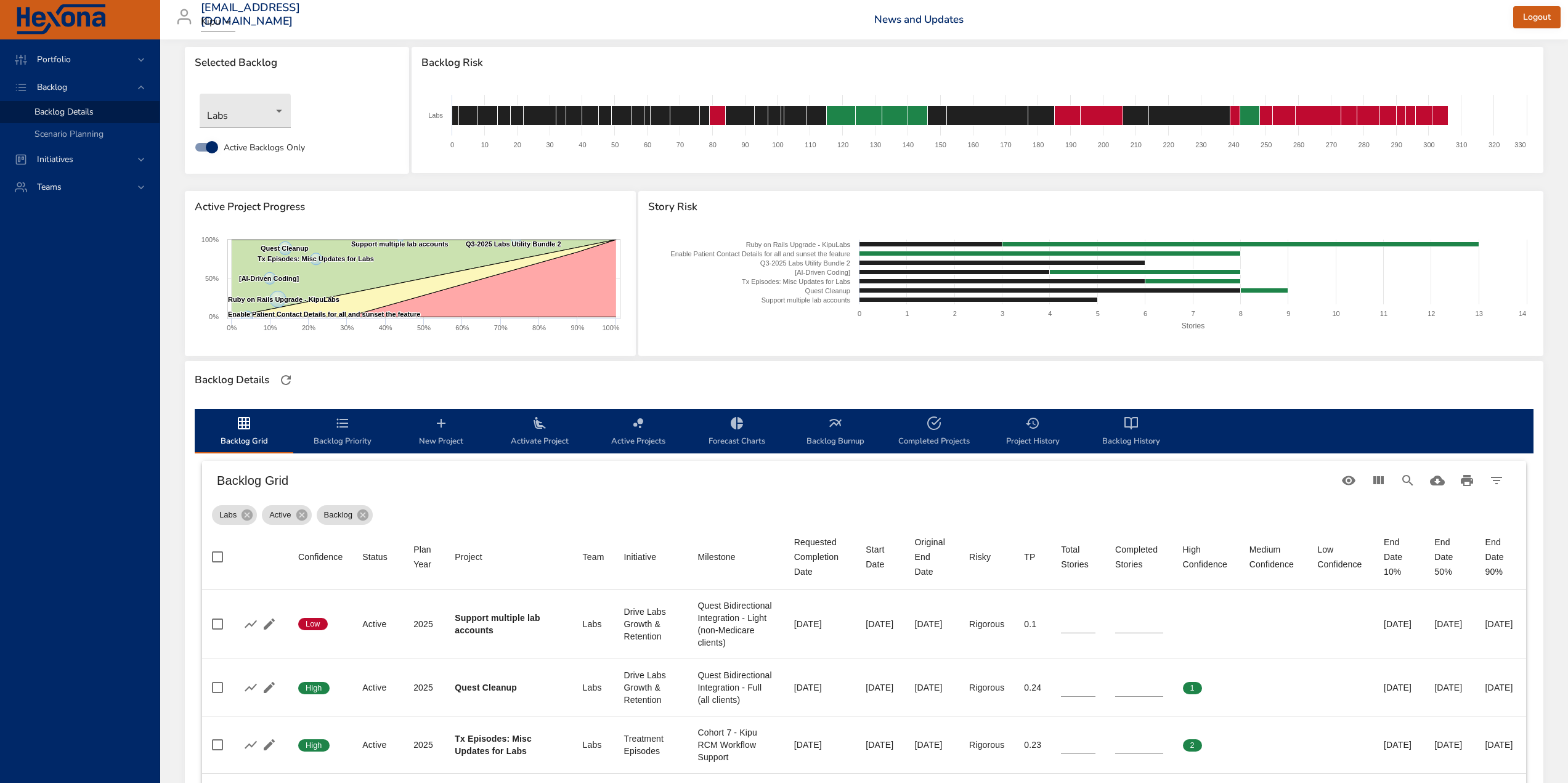
scroll to position [0, 0]
